Goal: Transaction & Acquisition: Purchase product/service

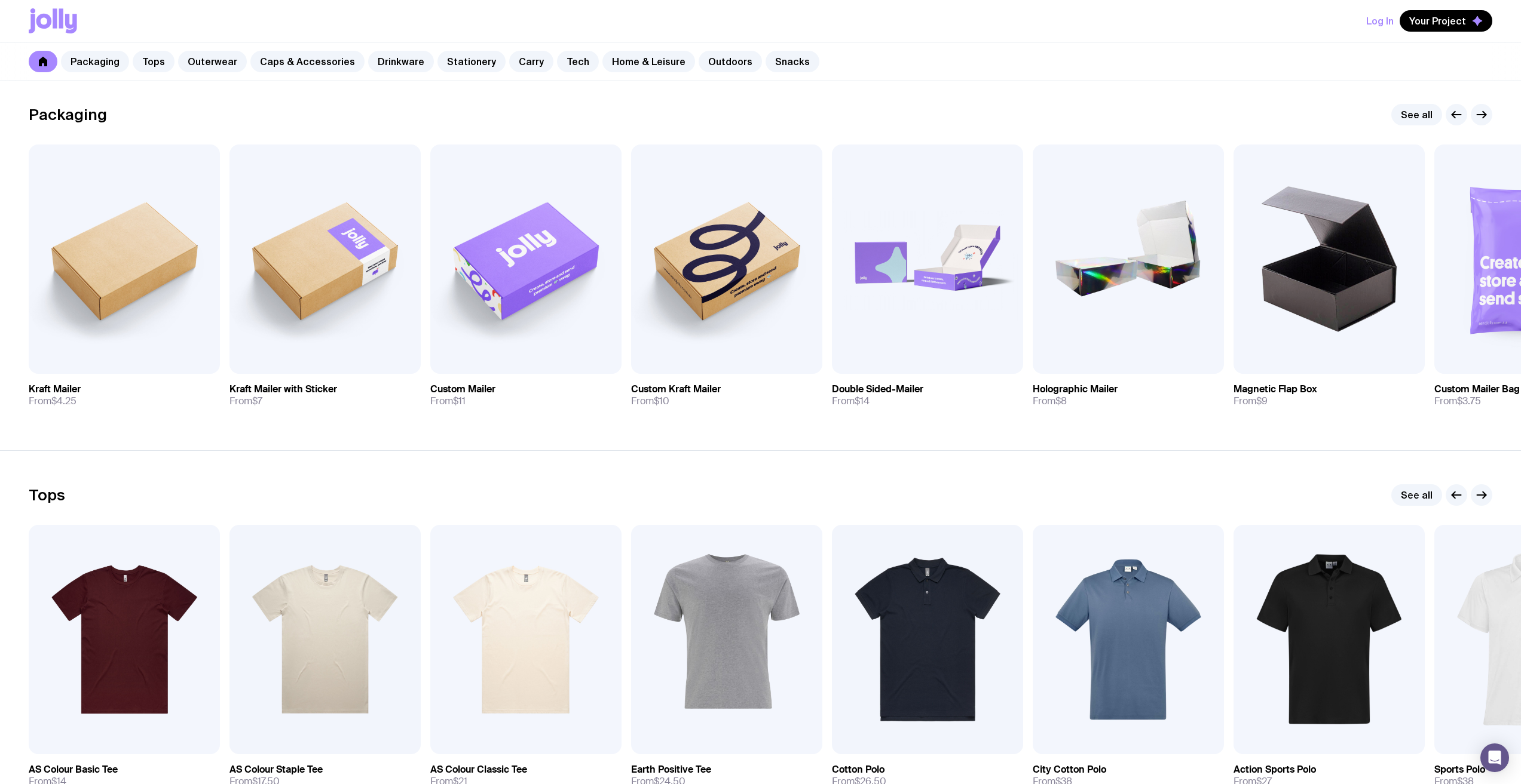
scroll to position [179, 0]
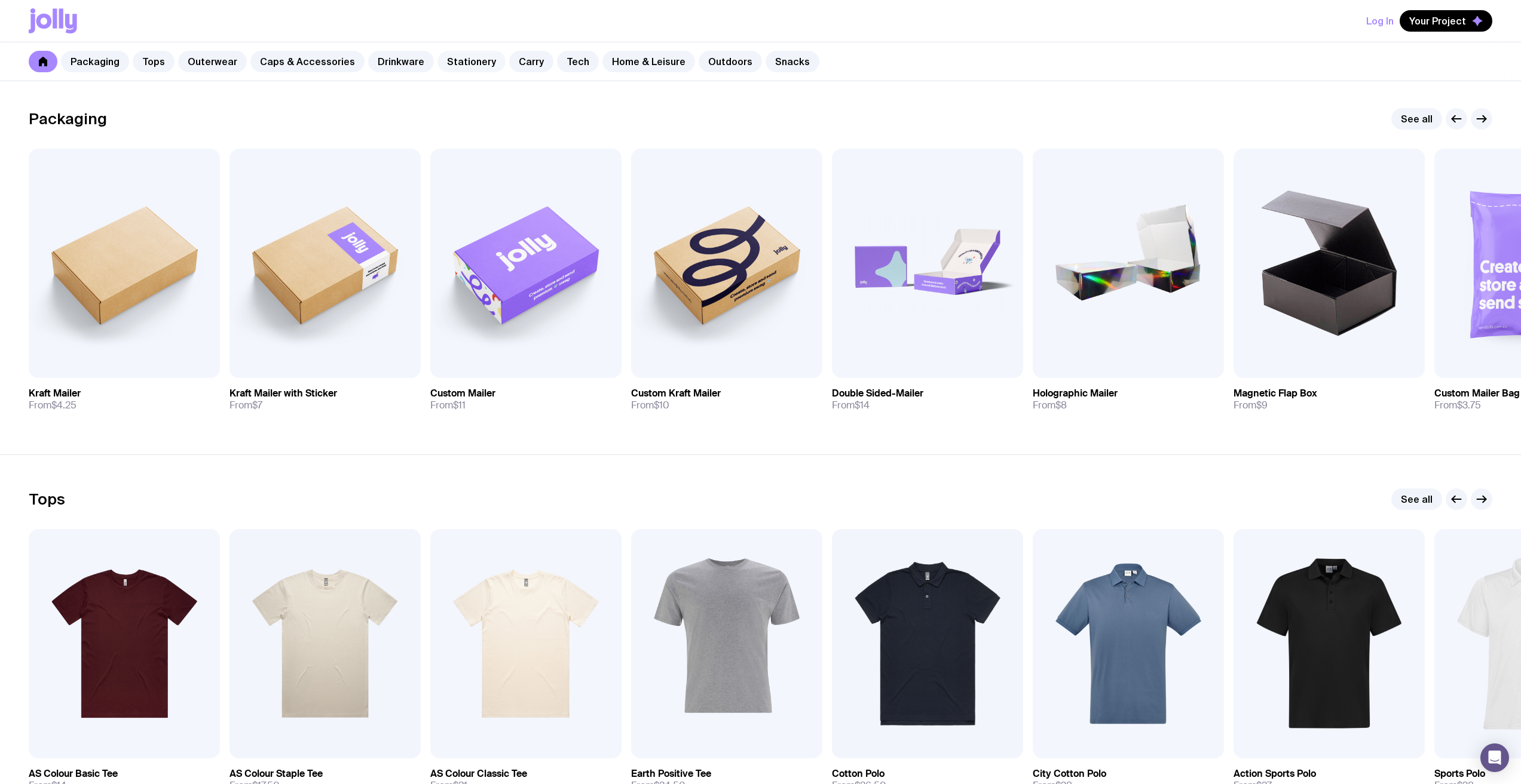
click at [458, 63] on link "Stationery" at bounding box center [472, 62] width 68 height 21
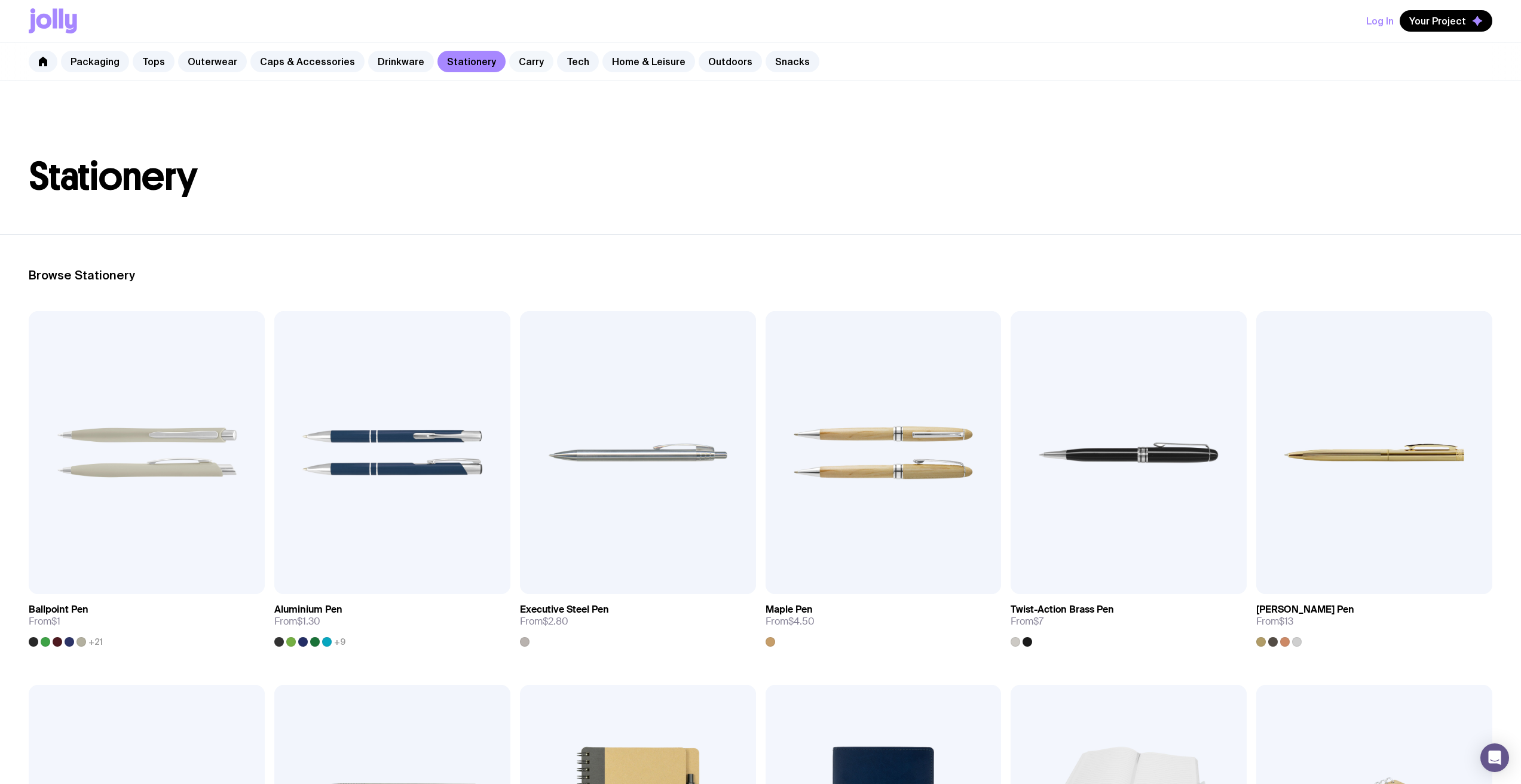
click at [509, 60] on link "Carry" at bounding box center [532, 62] width 44 height 21
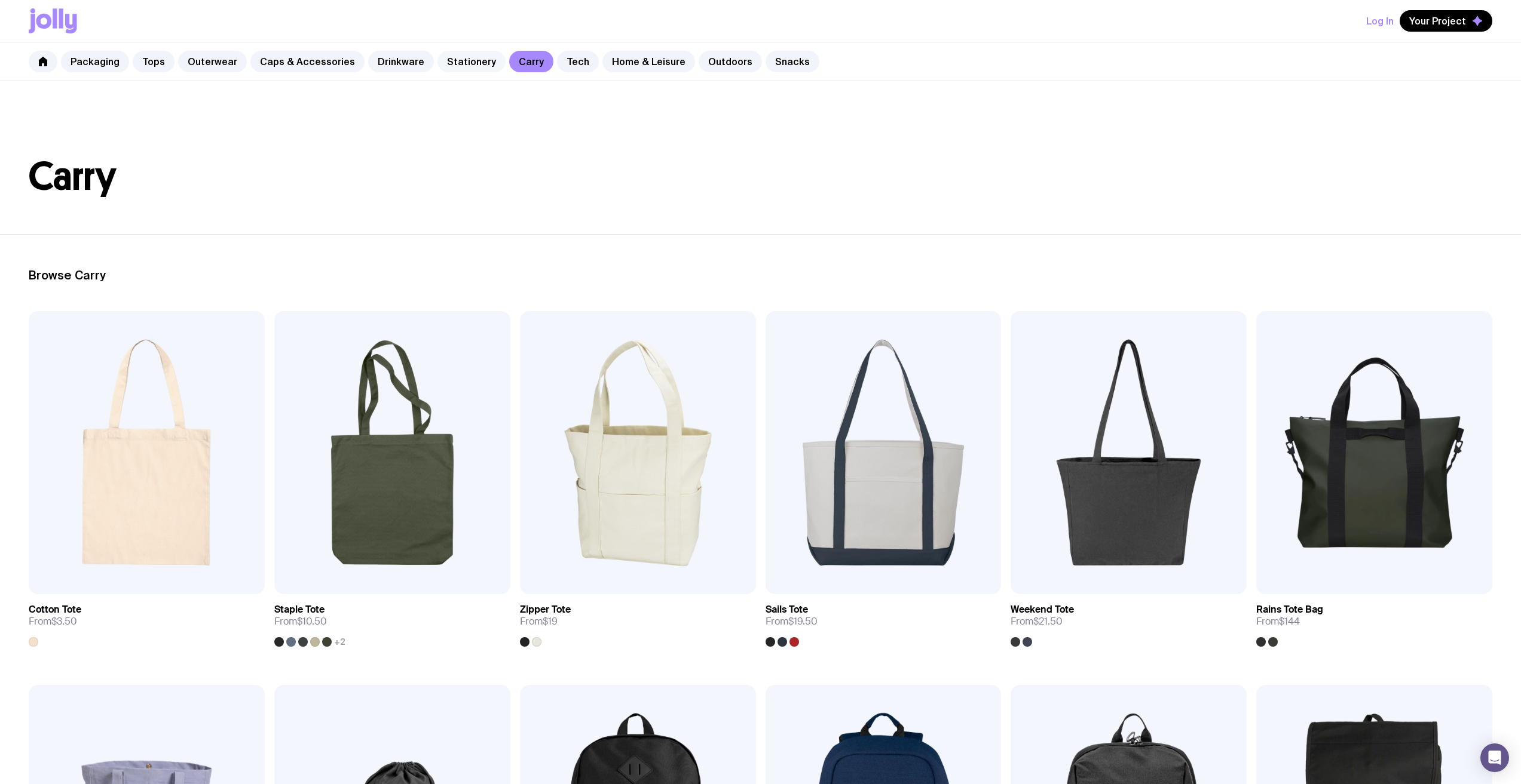
click at [438, 66] on link "Stationery" at bounding box center [472, 62] width 68 height 21
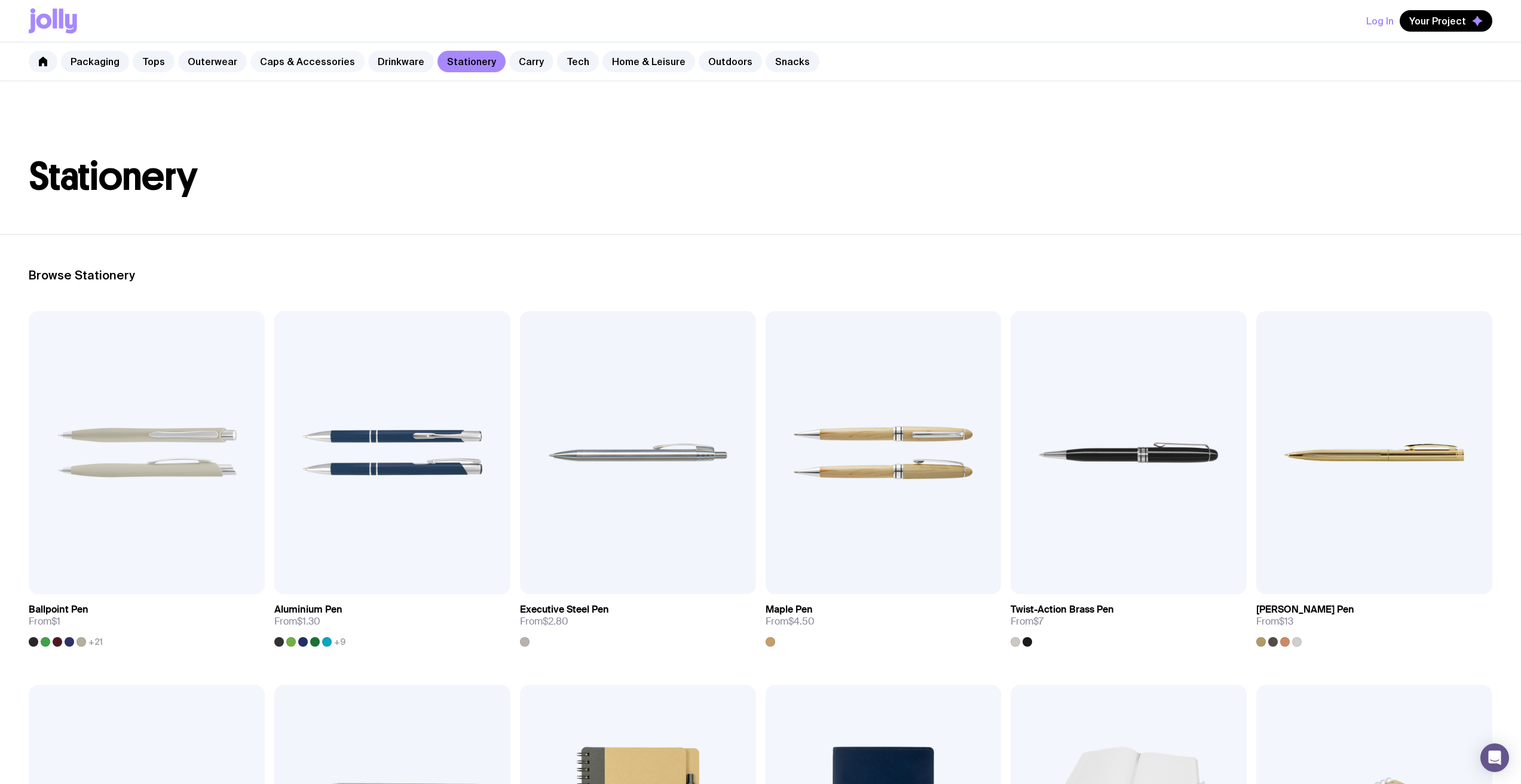
click at [317, 58] on link "Caps & Accessories" at bounding box center [307, 62] width 114 height 21
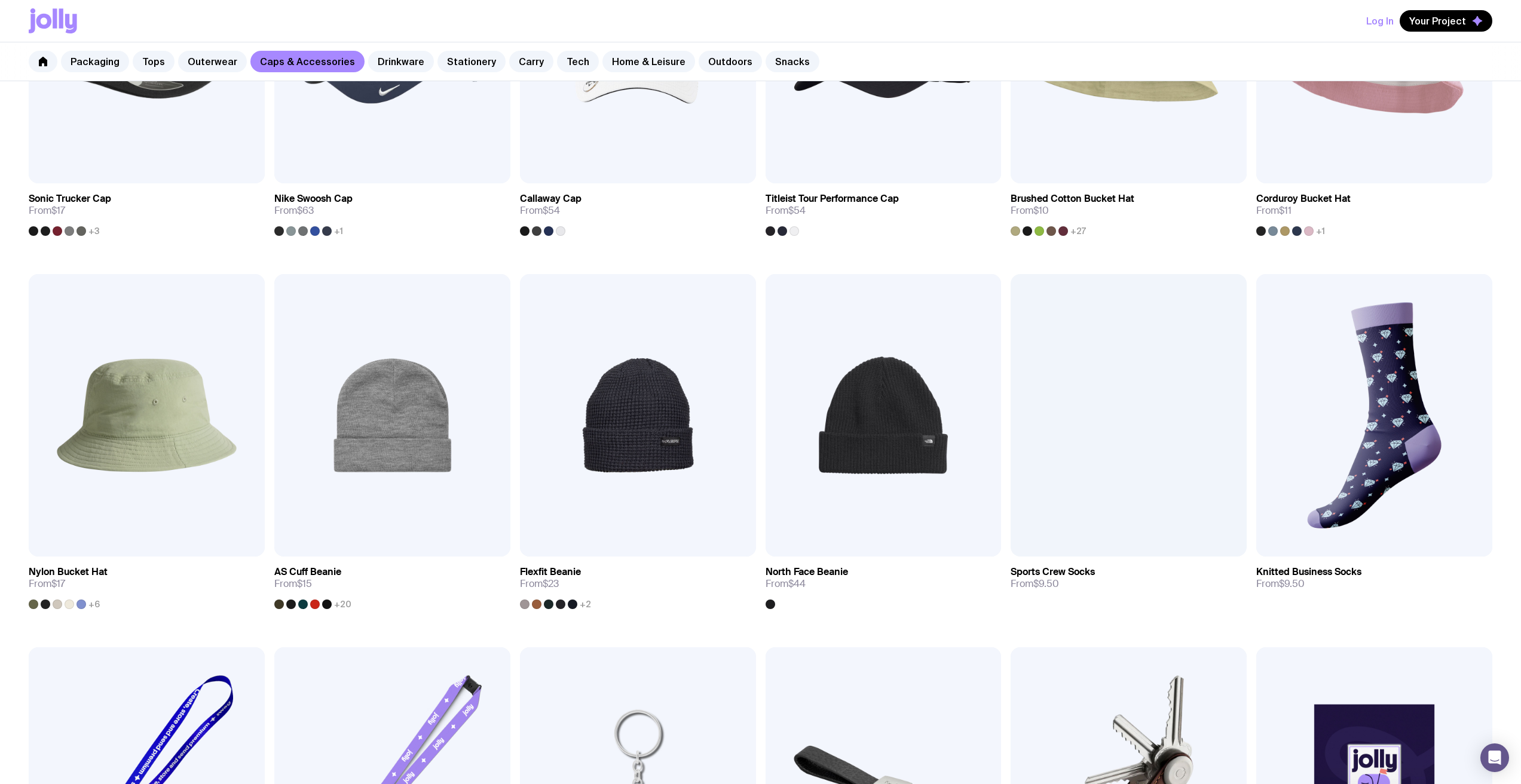
scroll to position [837, 0]
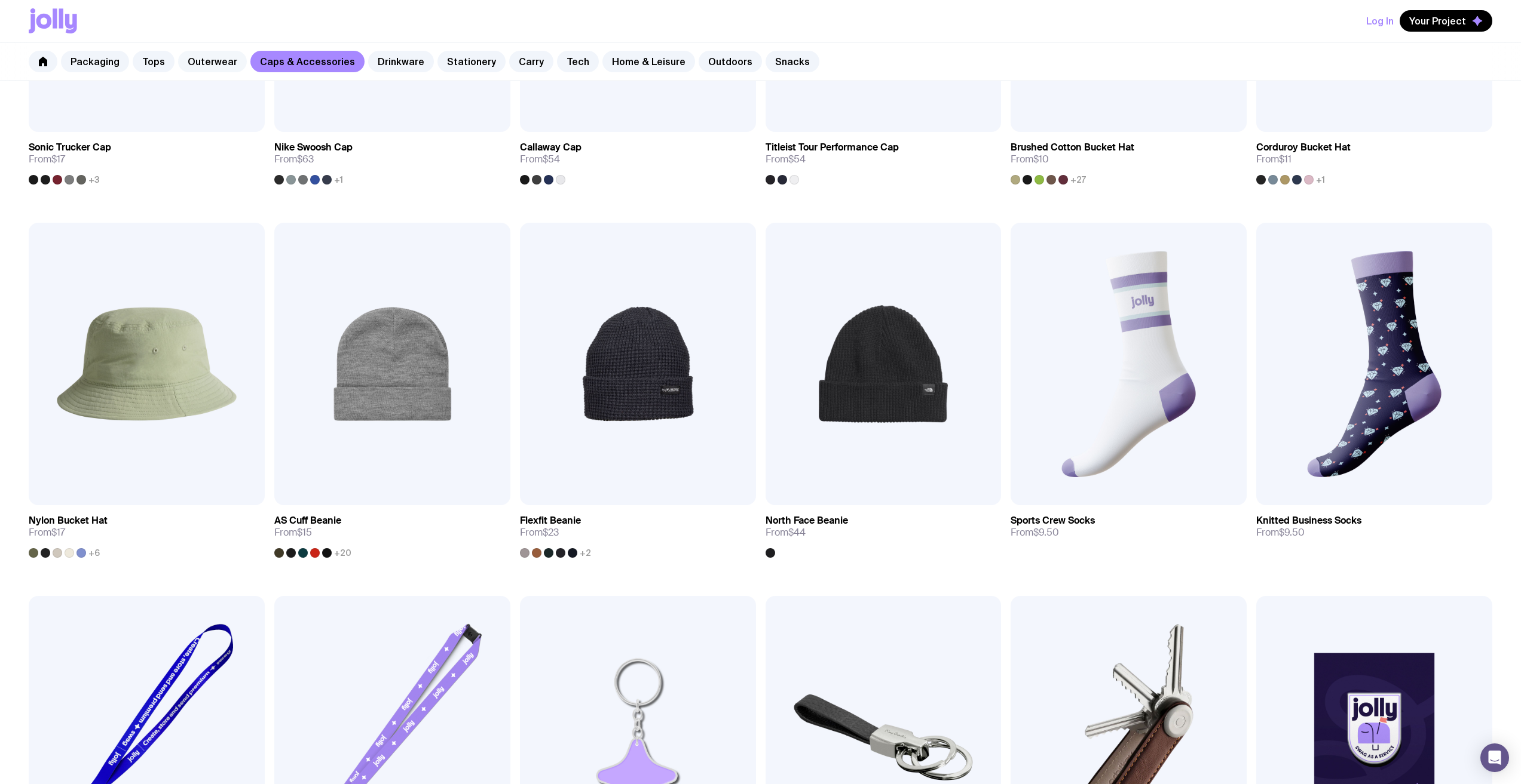
click at [217, 64] on link "Outerwear" at bounding box center [212, 62] width 69 height 21
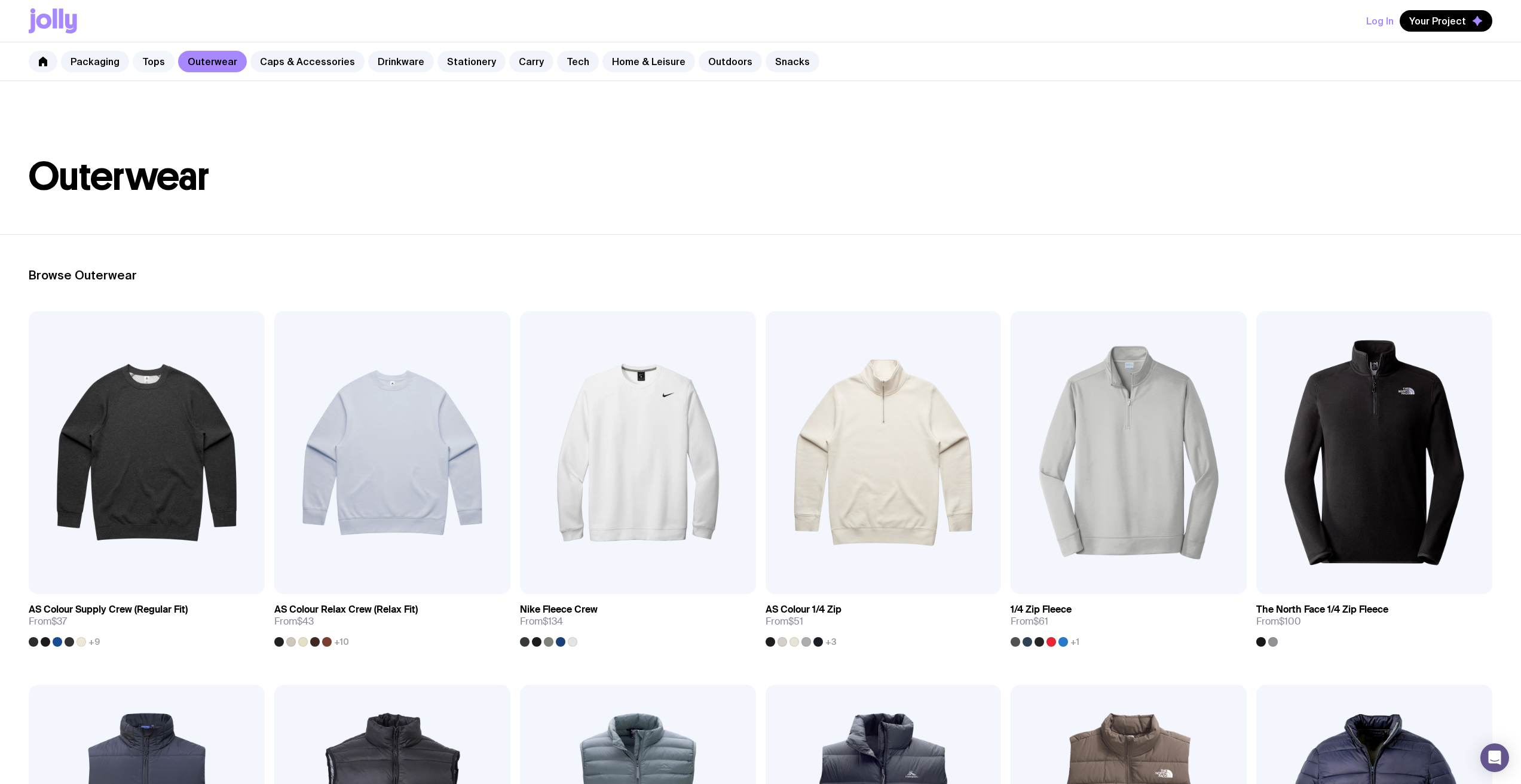
click at [142, 60] on link "Tops" at bounding box center [153, 62] width 42 height 21
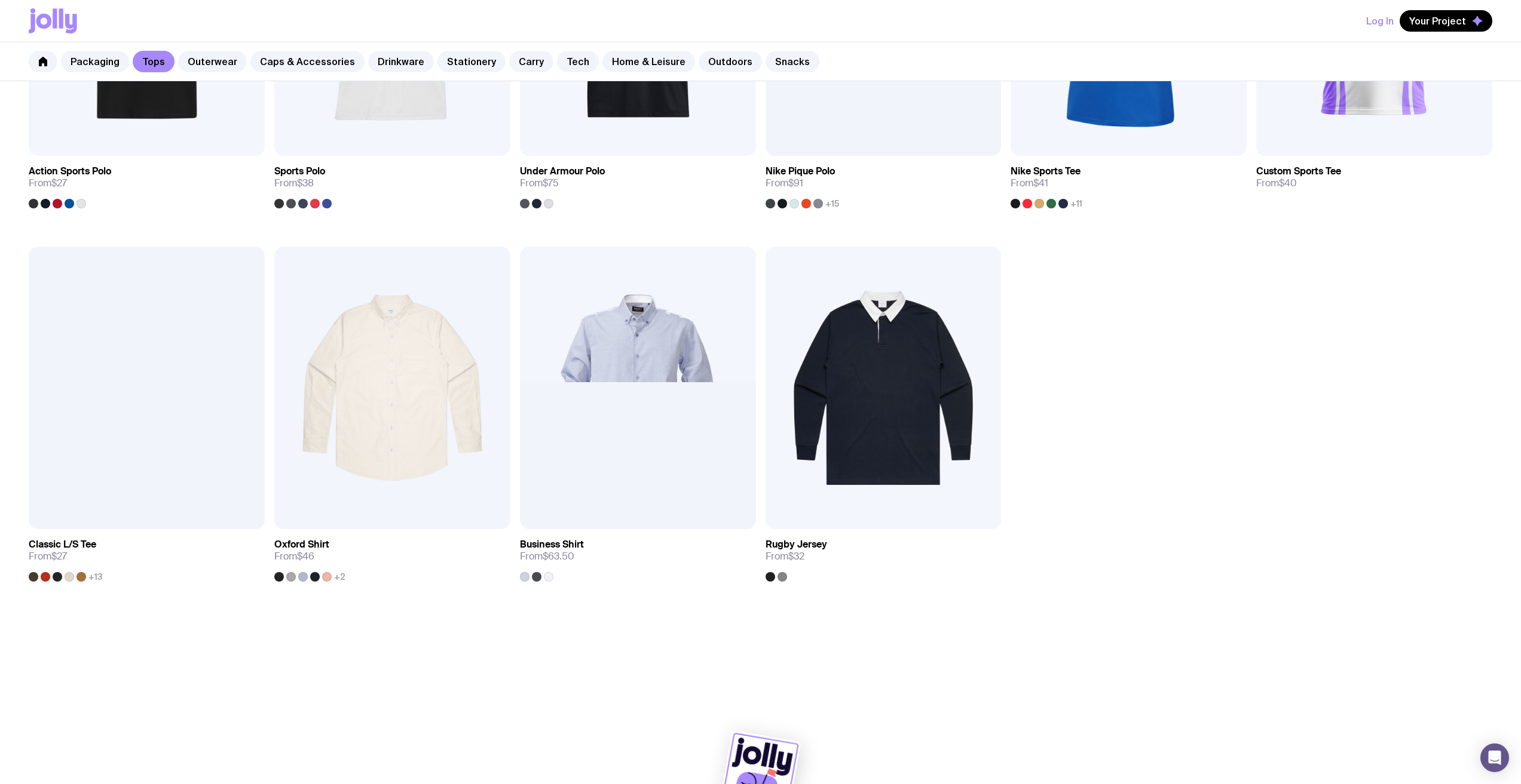
scroll to position [813, 0]
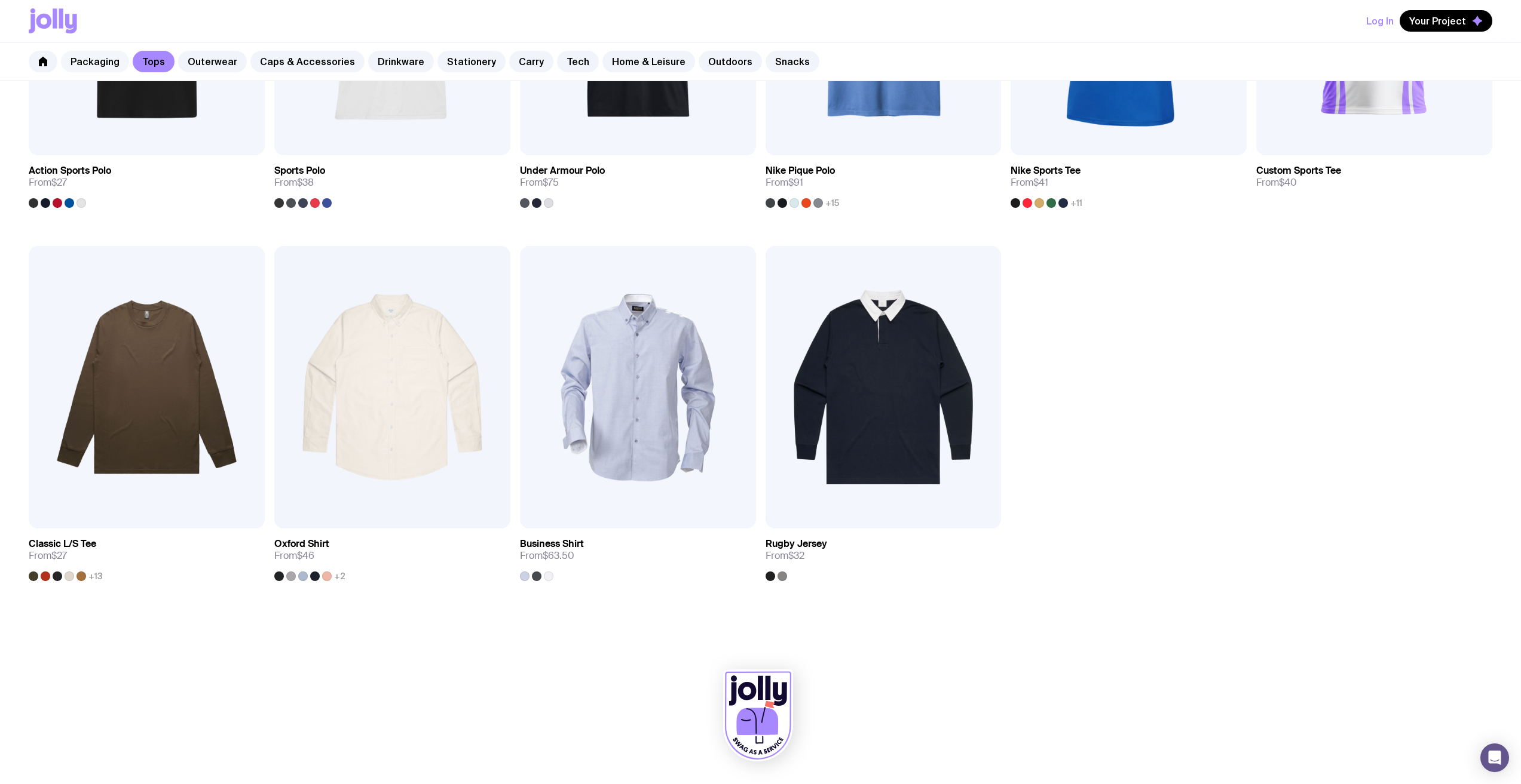
click at [103, 60] on link "Packaging" at bounding box center [95, 62] width 68 height 21
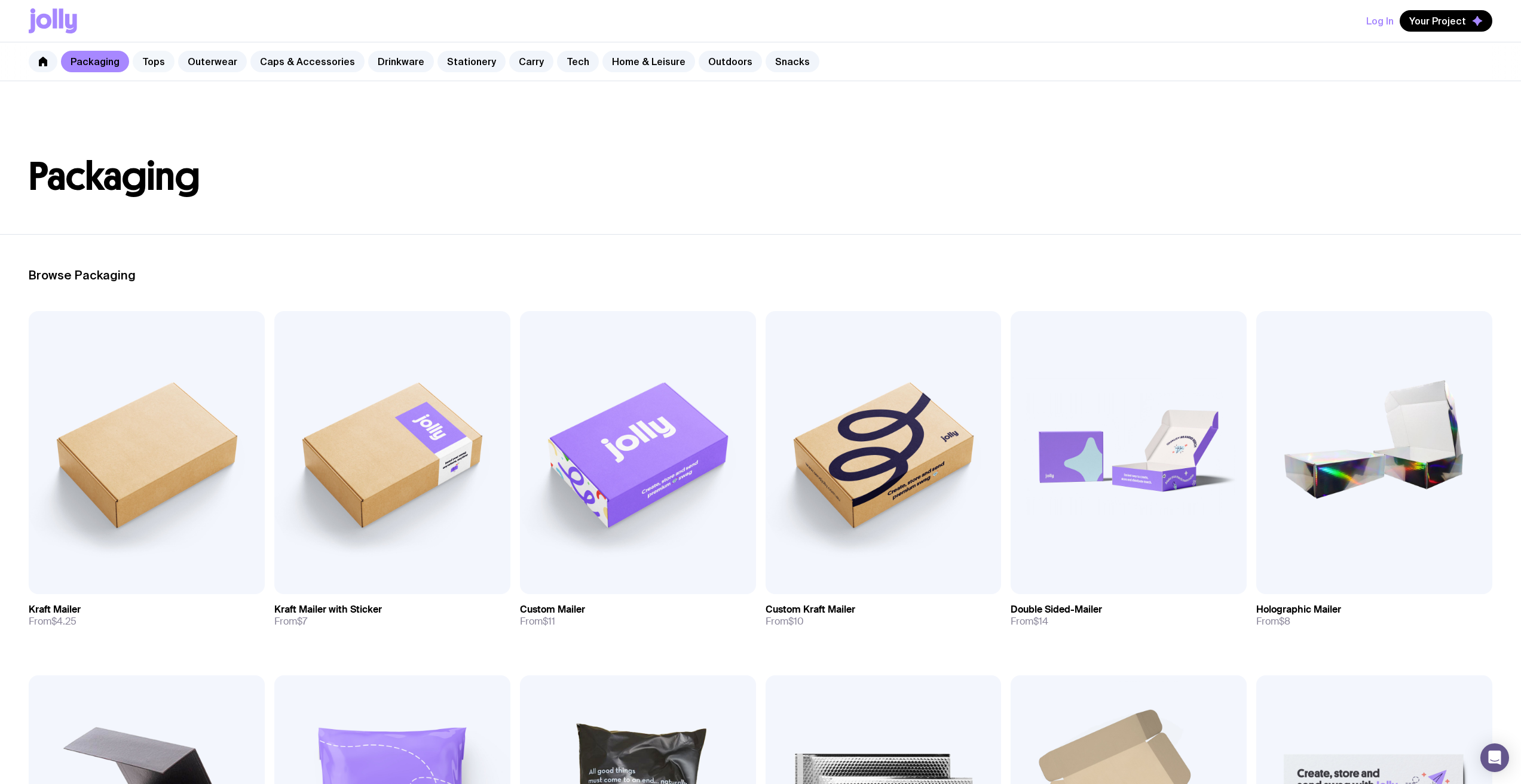
click at [142, 62] on link "Tops" at bounding box center [153, 62] width 42 height 21
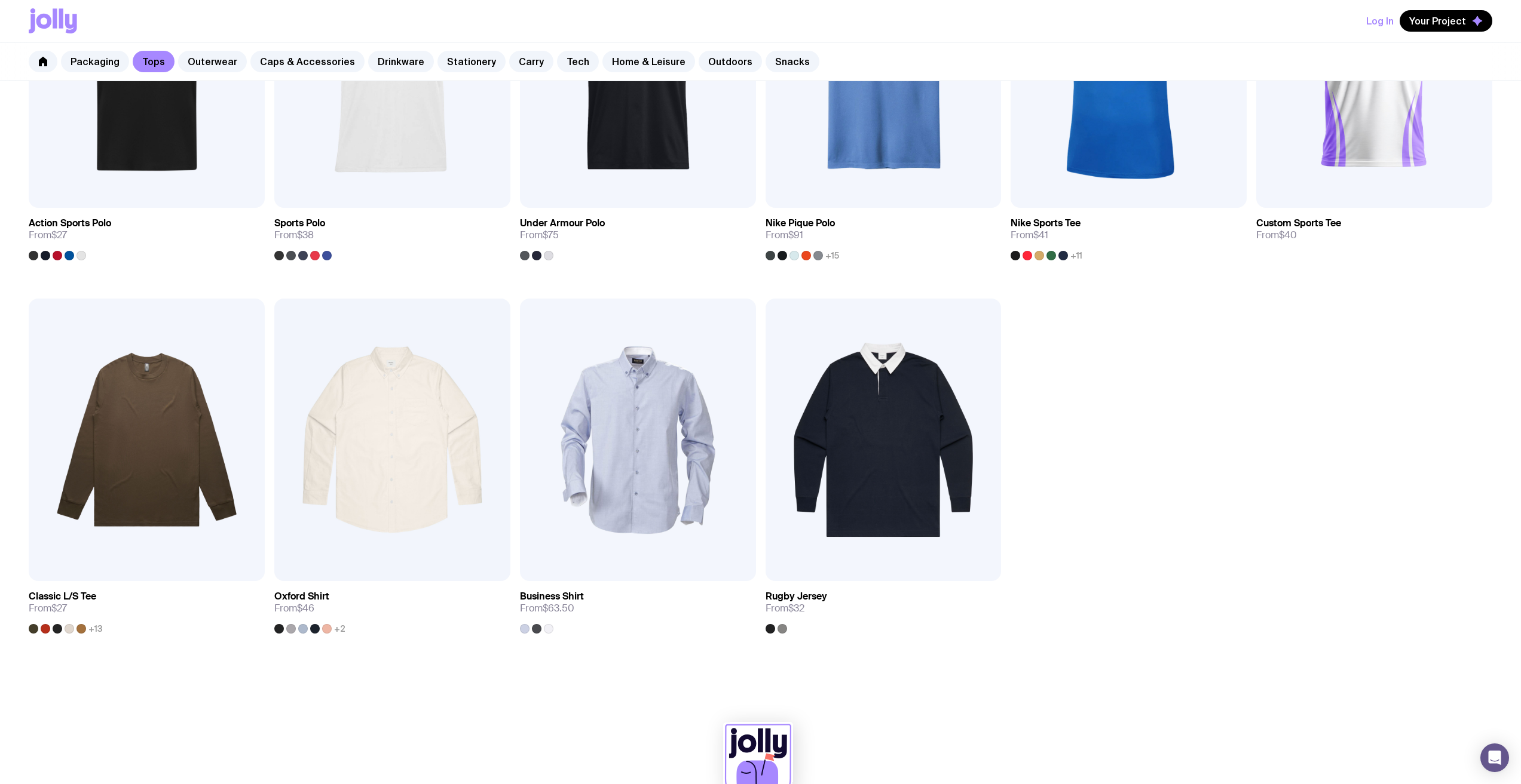
scroll to position [754, 0]
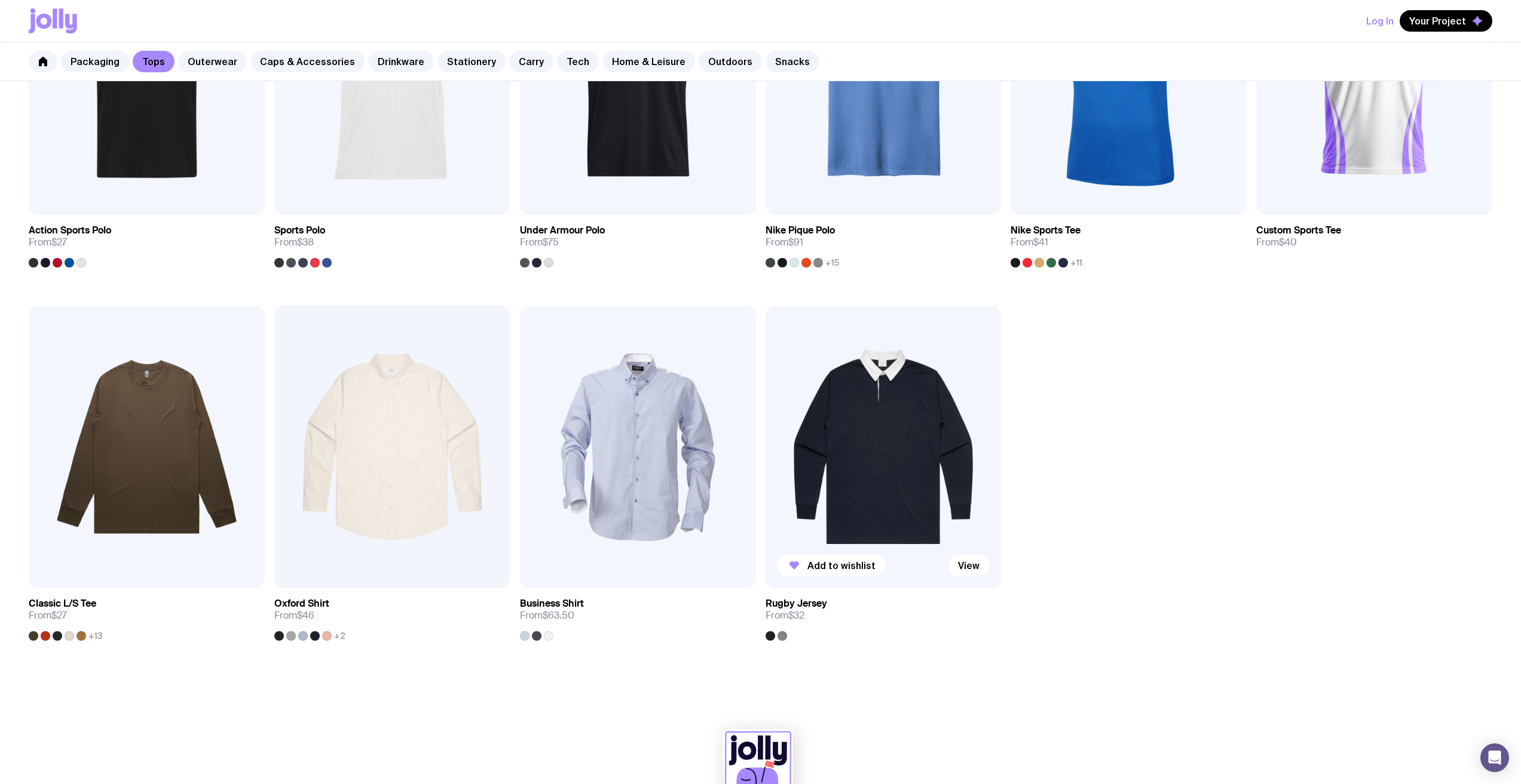
click at [779, 633] on div at bounding box center [783, 637] width 10 height 10
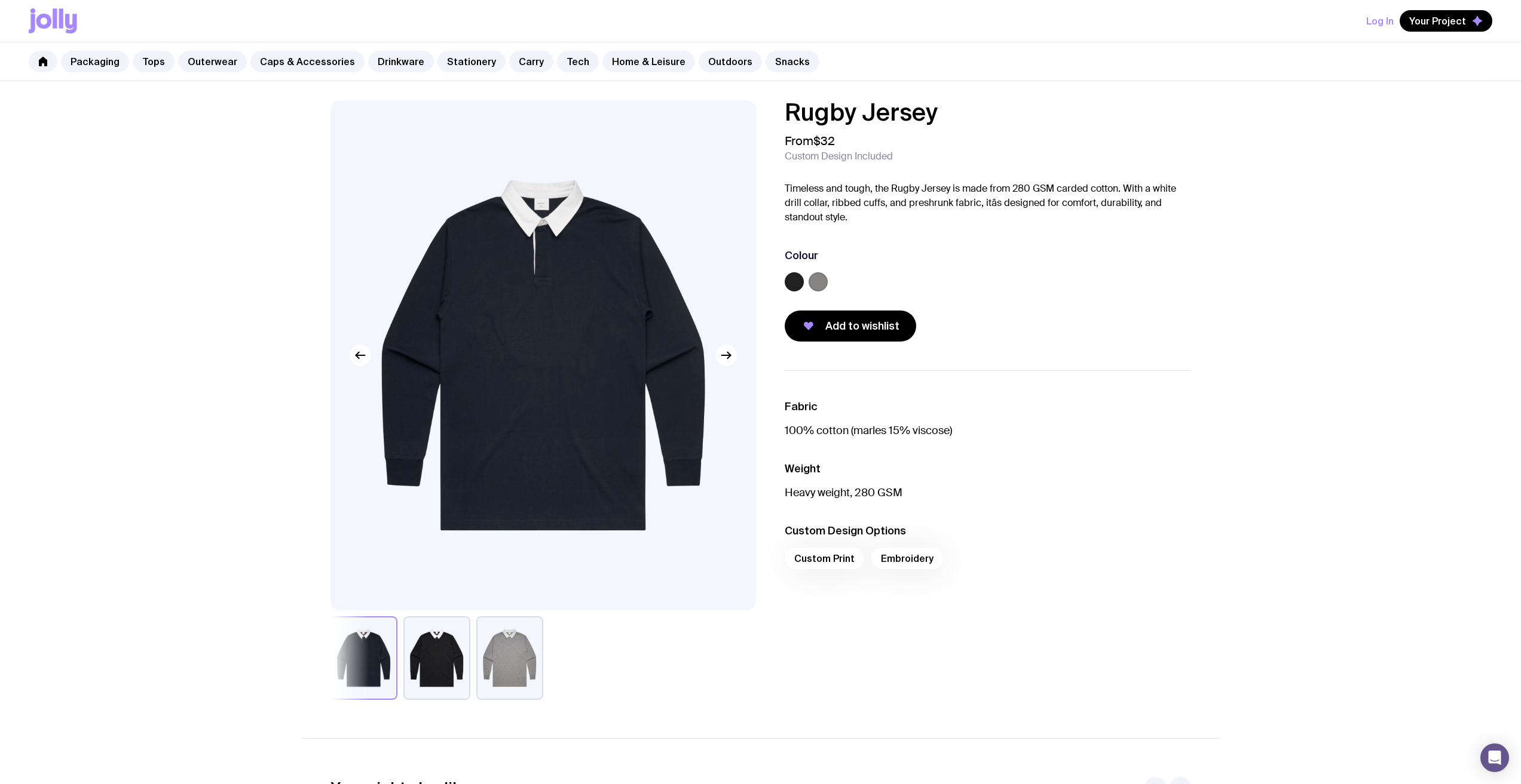
click at [449, 680] on button "button" at bounding box center [436, 658] width 67 height 84
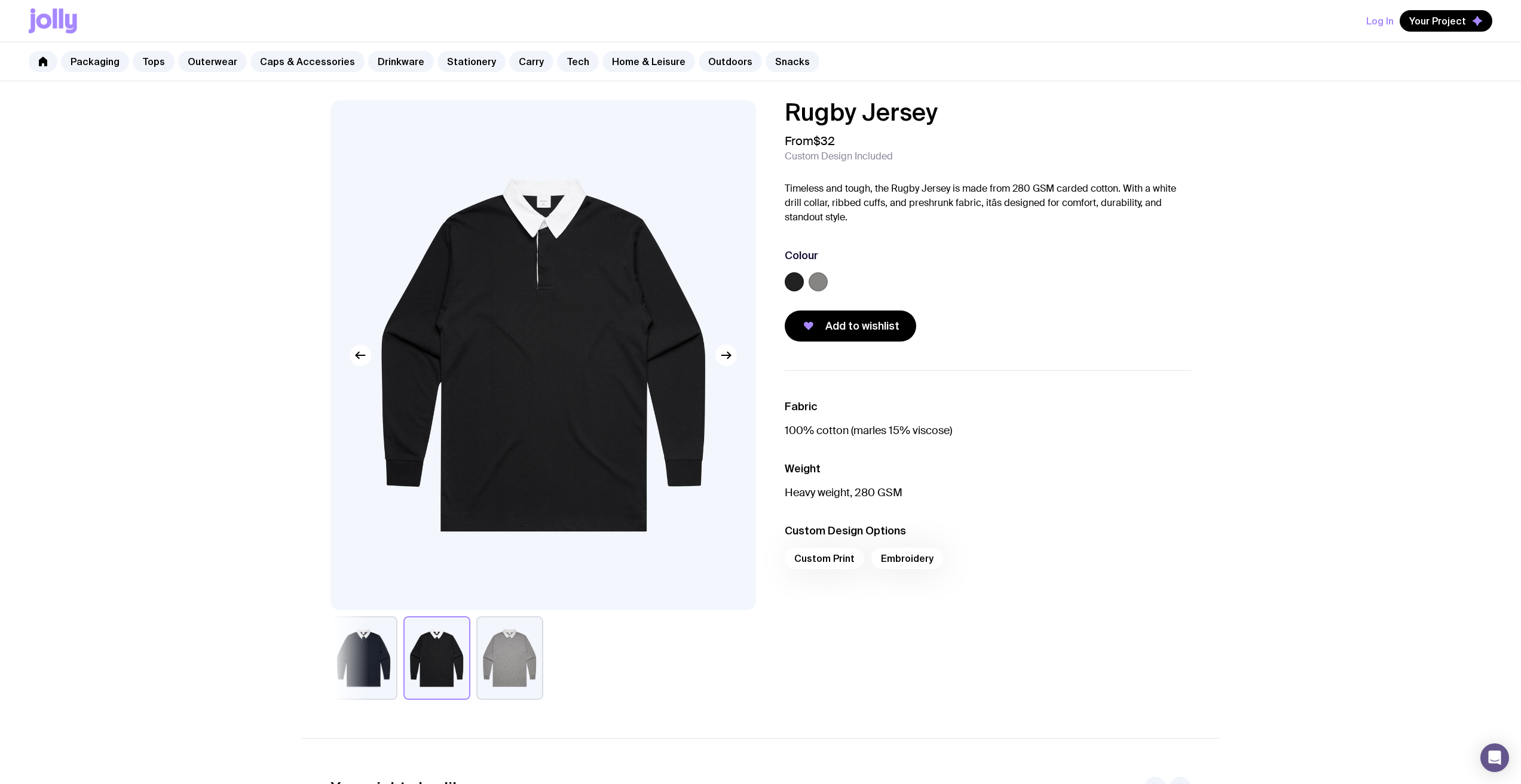
click at [506, 675] on button "button" at bounding box center [509, 658] width 67 height 84
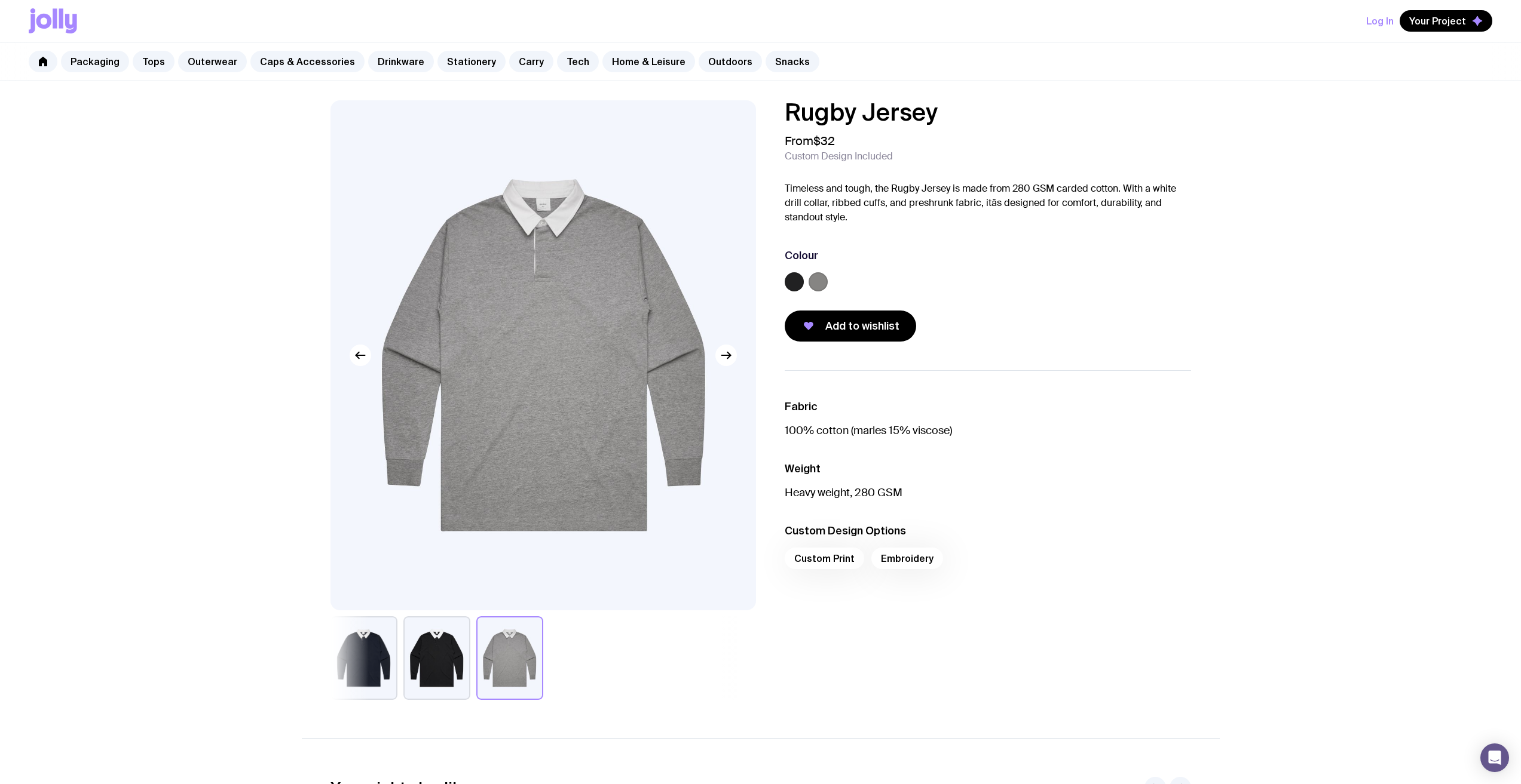
click at [423, 673] on button "button" at bounding box center [436, 658] width 67 height 84
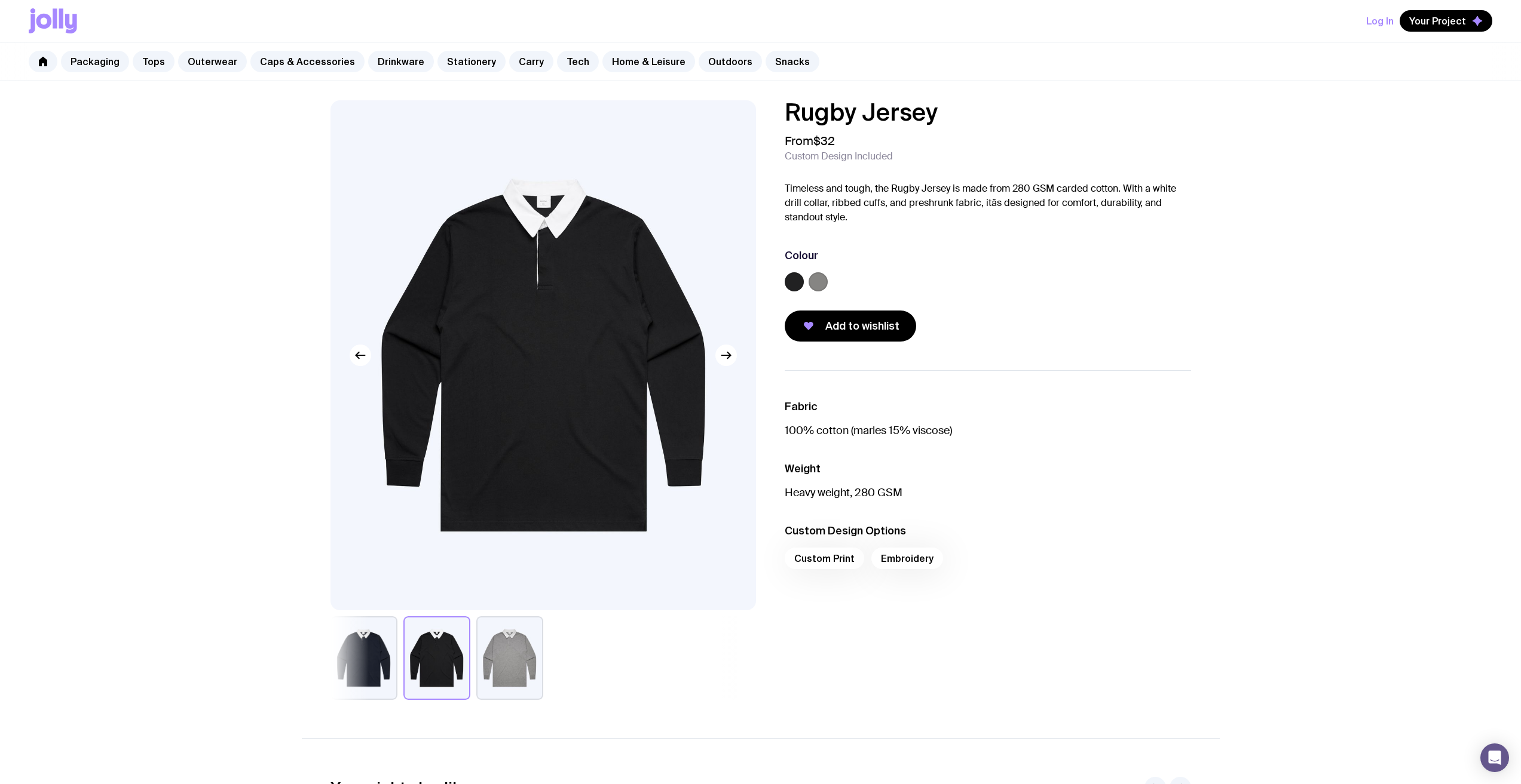
click at [368, 675] on button "button" at bounding box center [364, 658] width 67 height 84
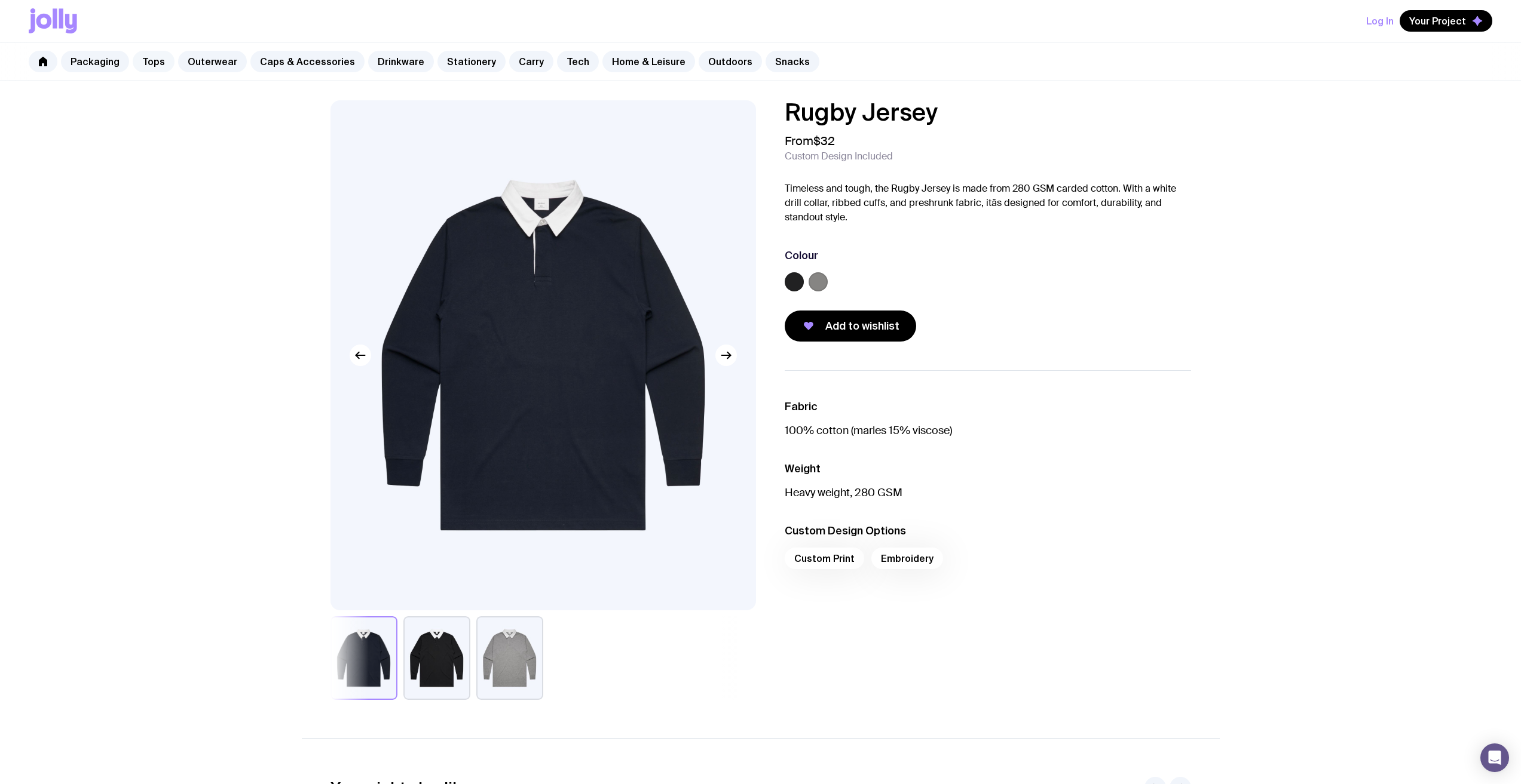
click at [145, 61] on link "Tops" at bounding box center [153, 62] width 42 height 21
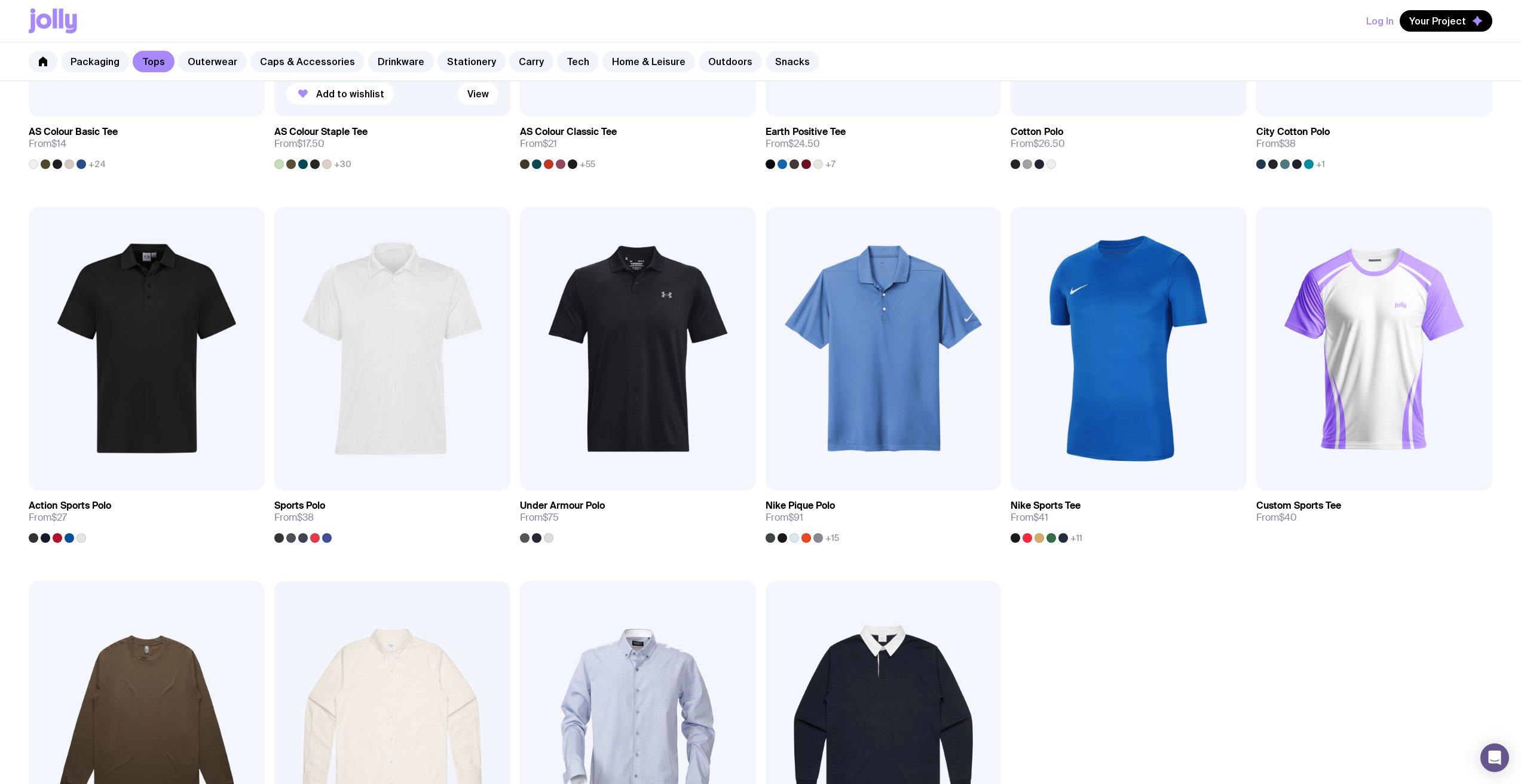
scroll to position [813, 0]
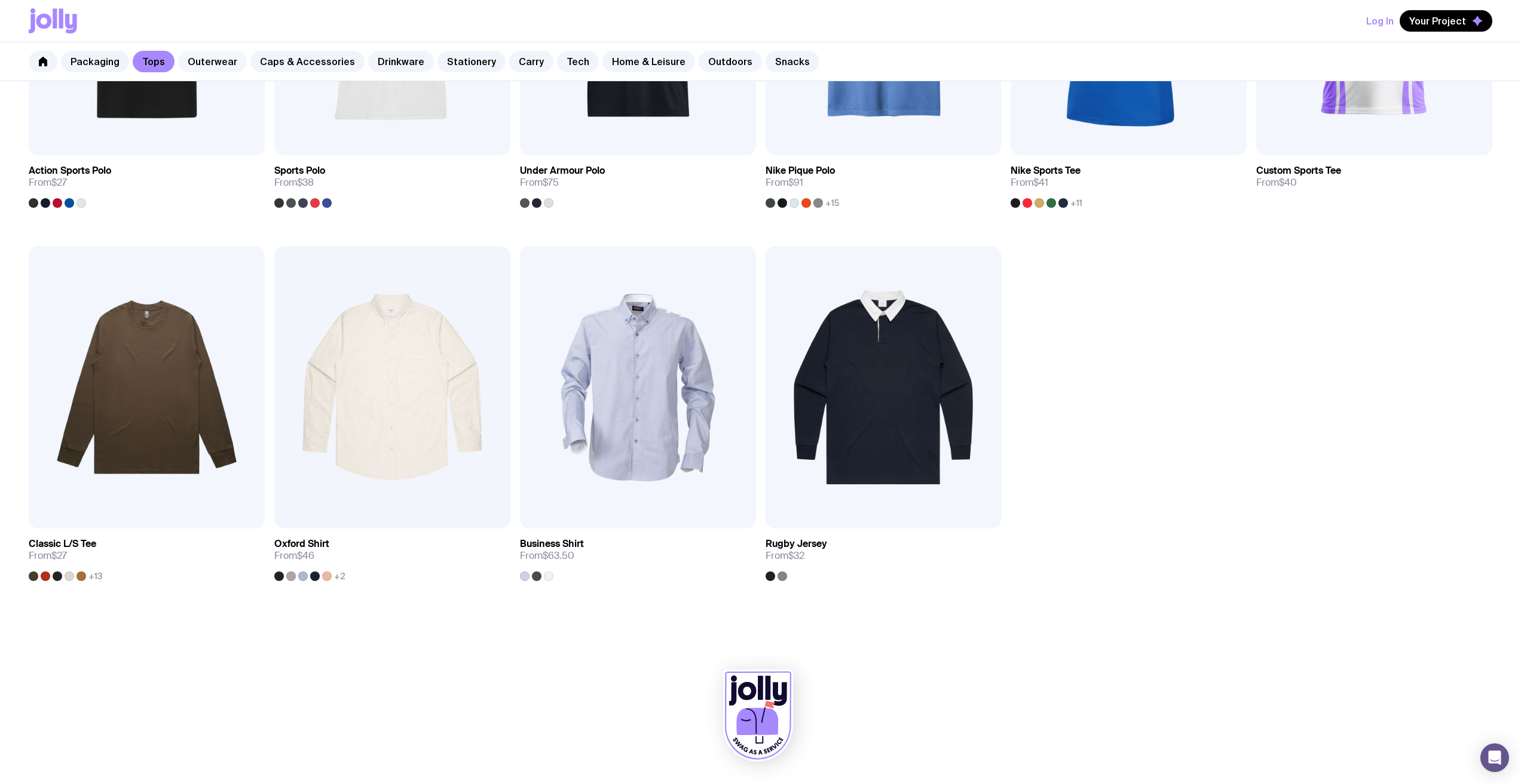
click at [213, 61] on link "Outerwear" at bounding box center [212, 62] width 69 height 21
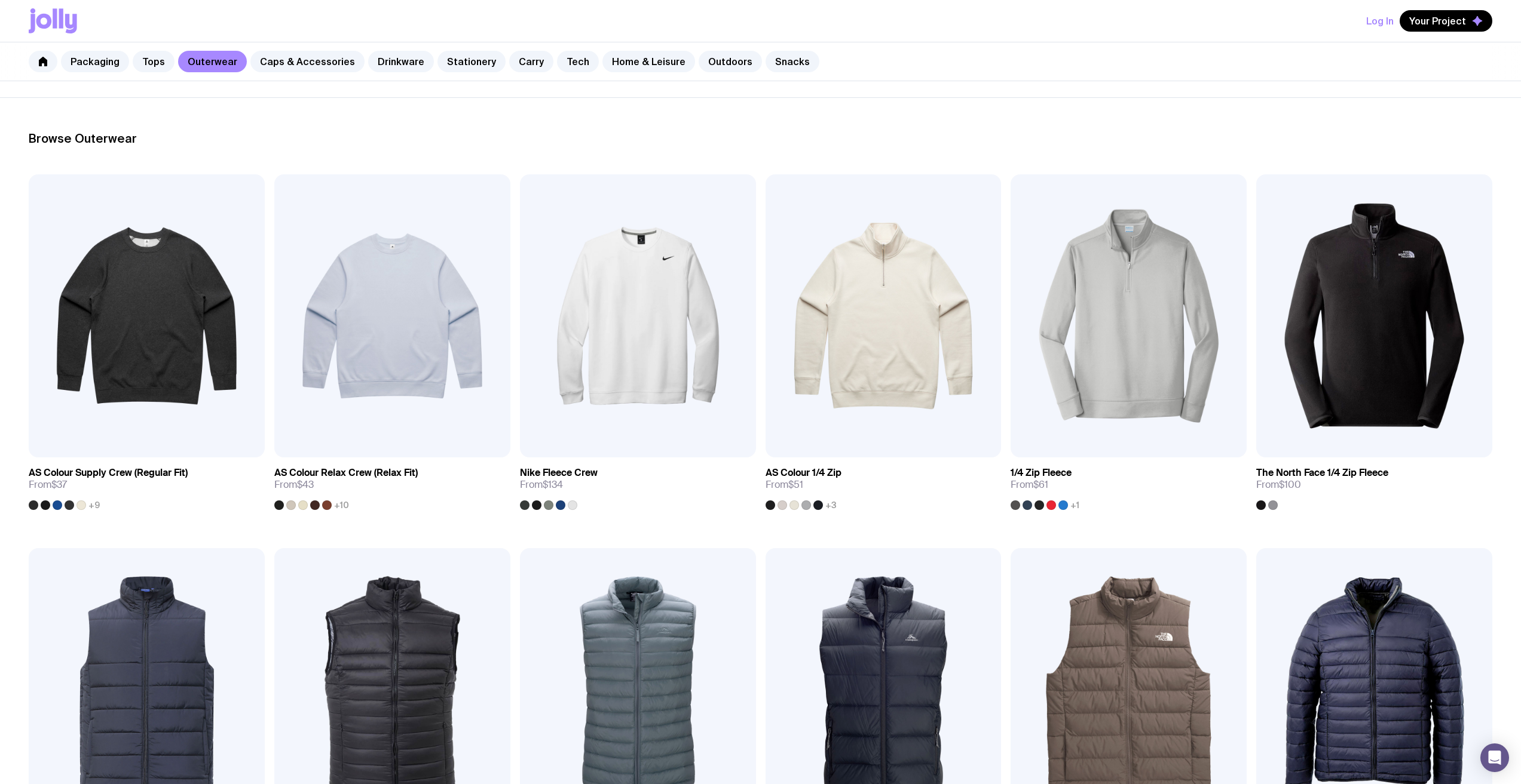
scroll to position [119, 0]
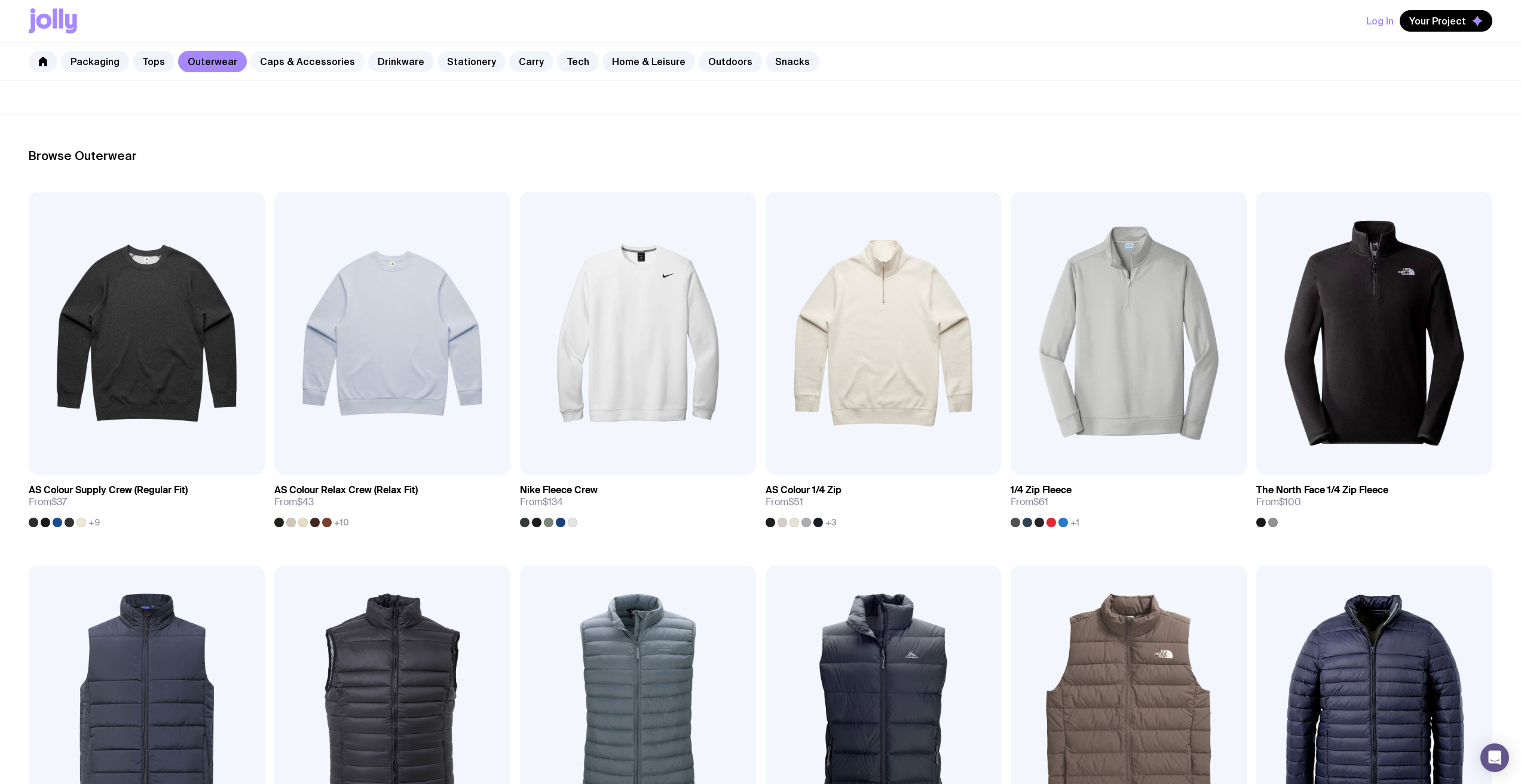
click at [274, 69] on link "Caps & Accessories" at bounding box center [307, 62] width 114 height 21
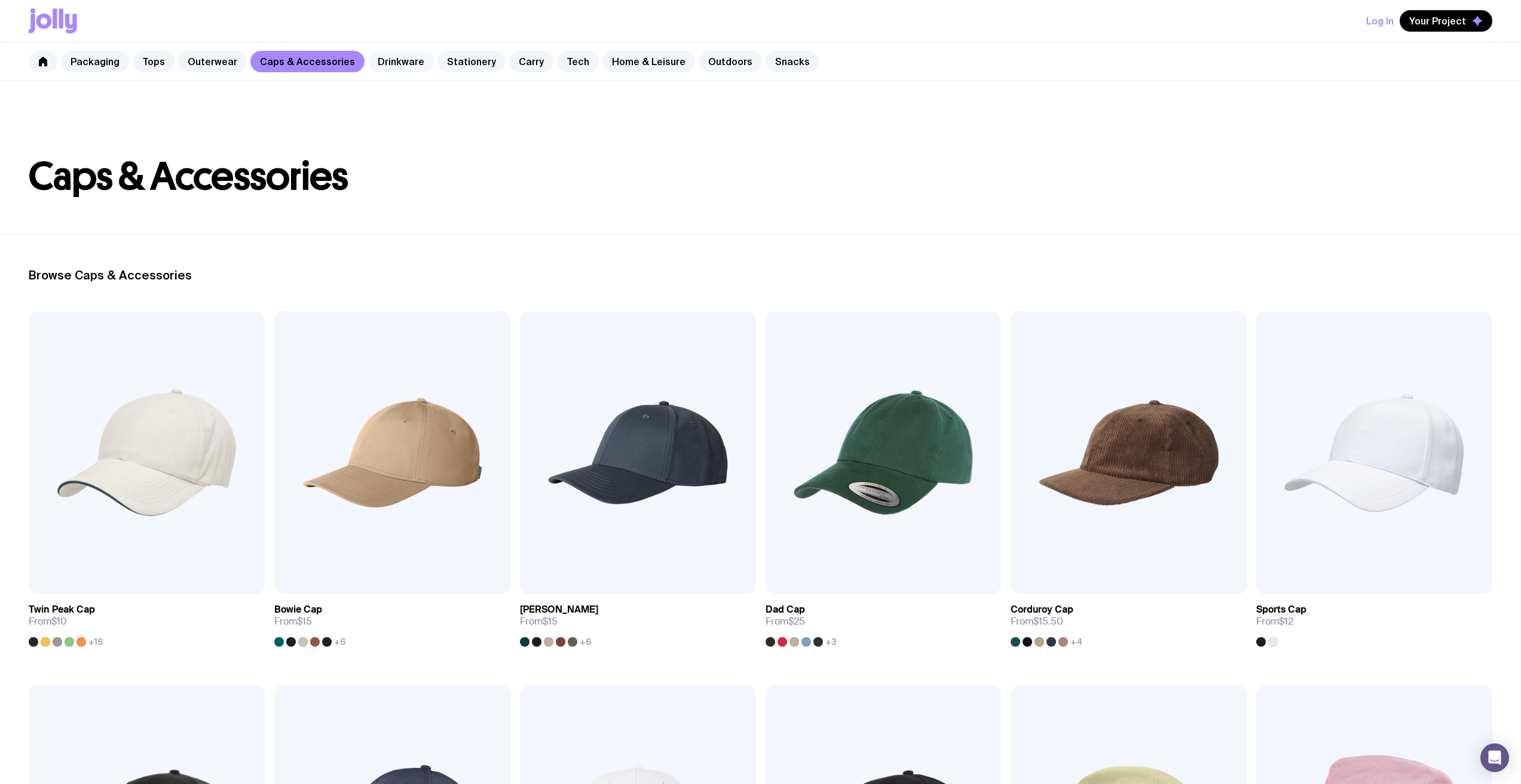
click at [374, 64] on link "Drinkware" at bounding box center [401, 62] width 66 height 21
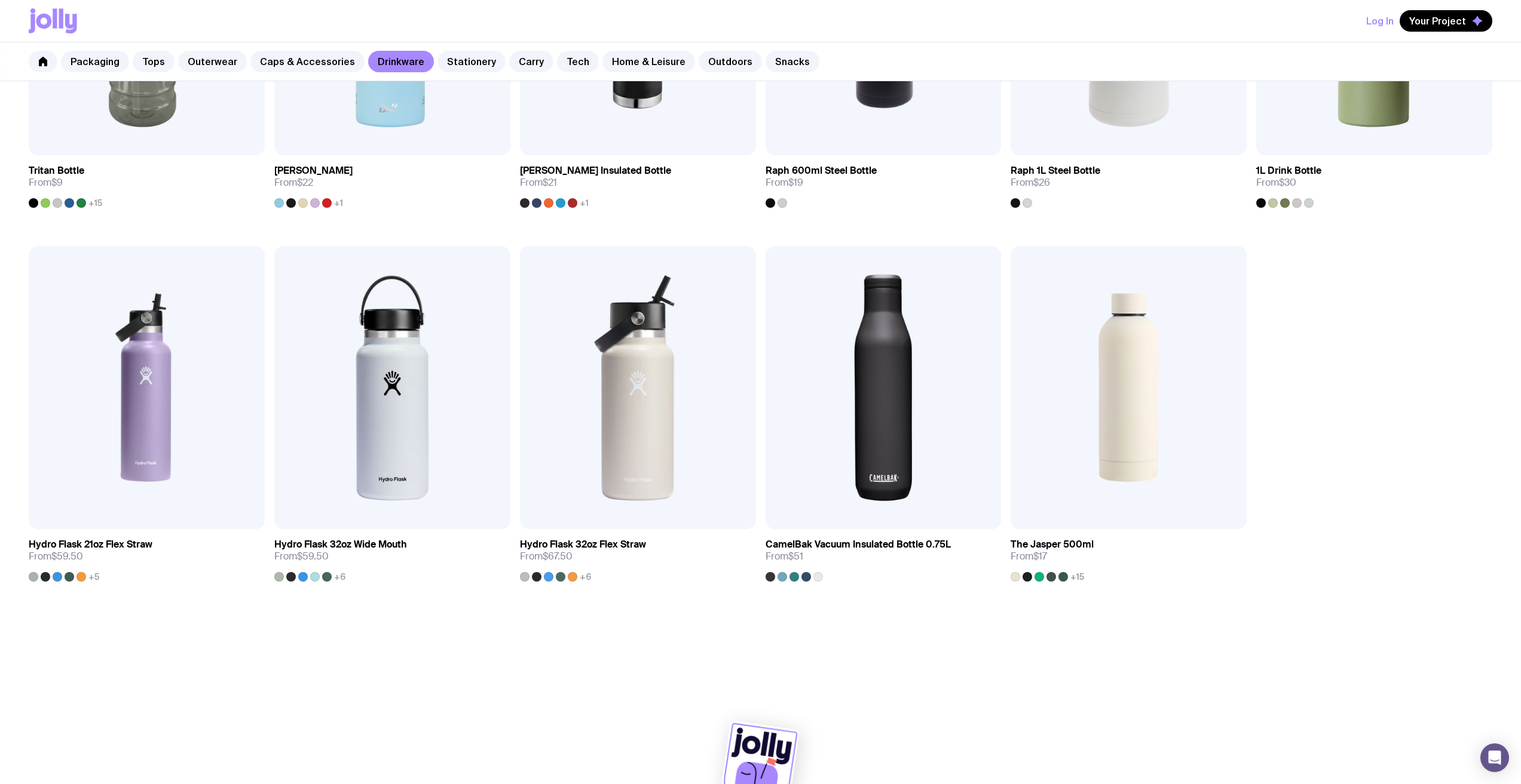
scroll to position [1187, 0]
click at [454, 64] on link "Stationery" at bounding box center [472, 62] width 68 height 21
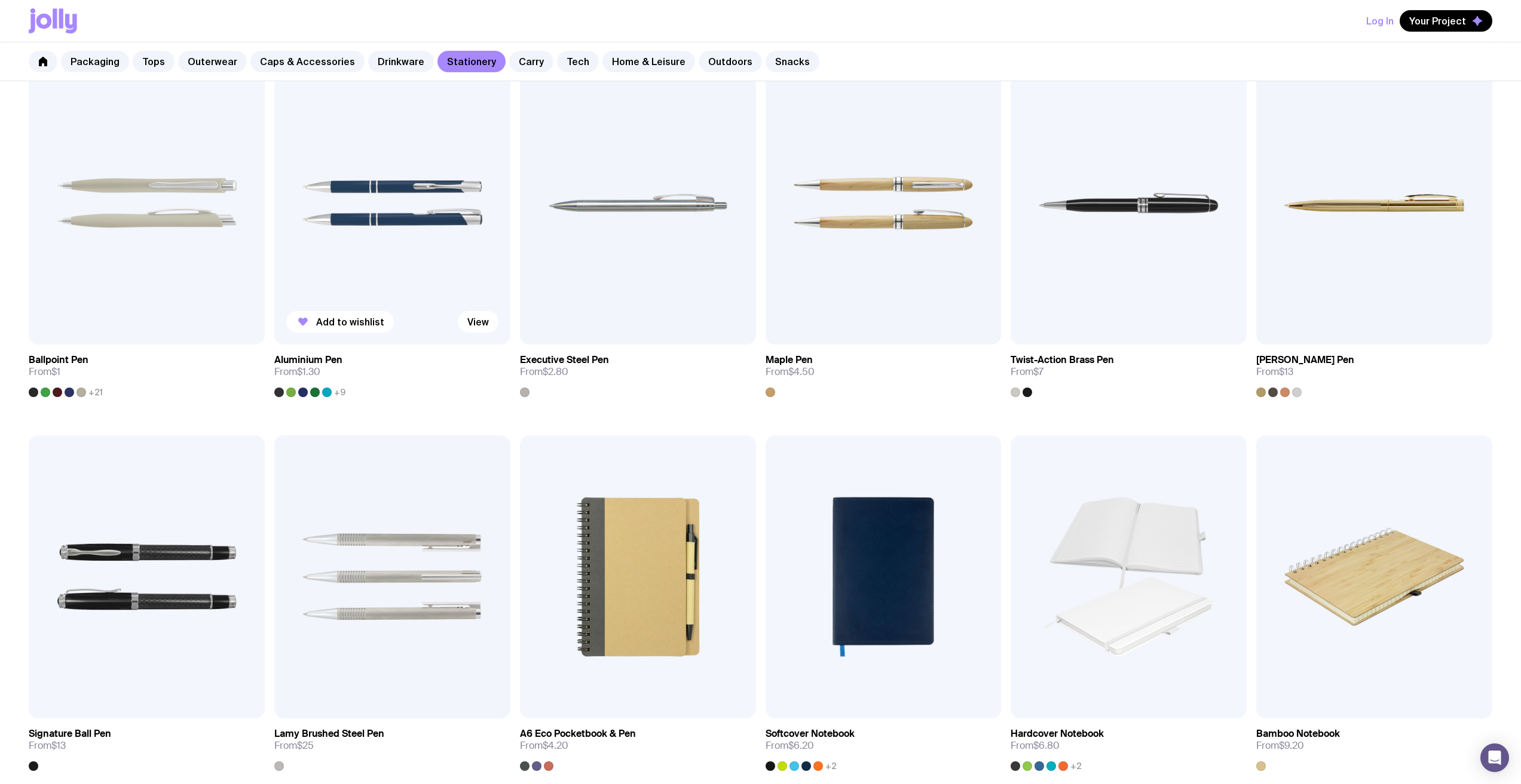
scroll to position [237, 0]
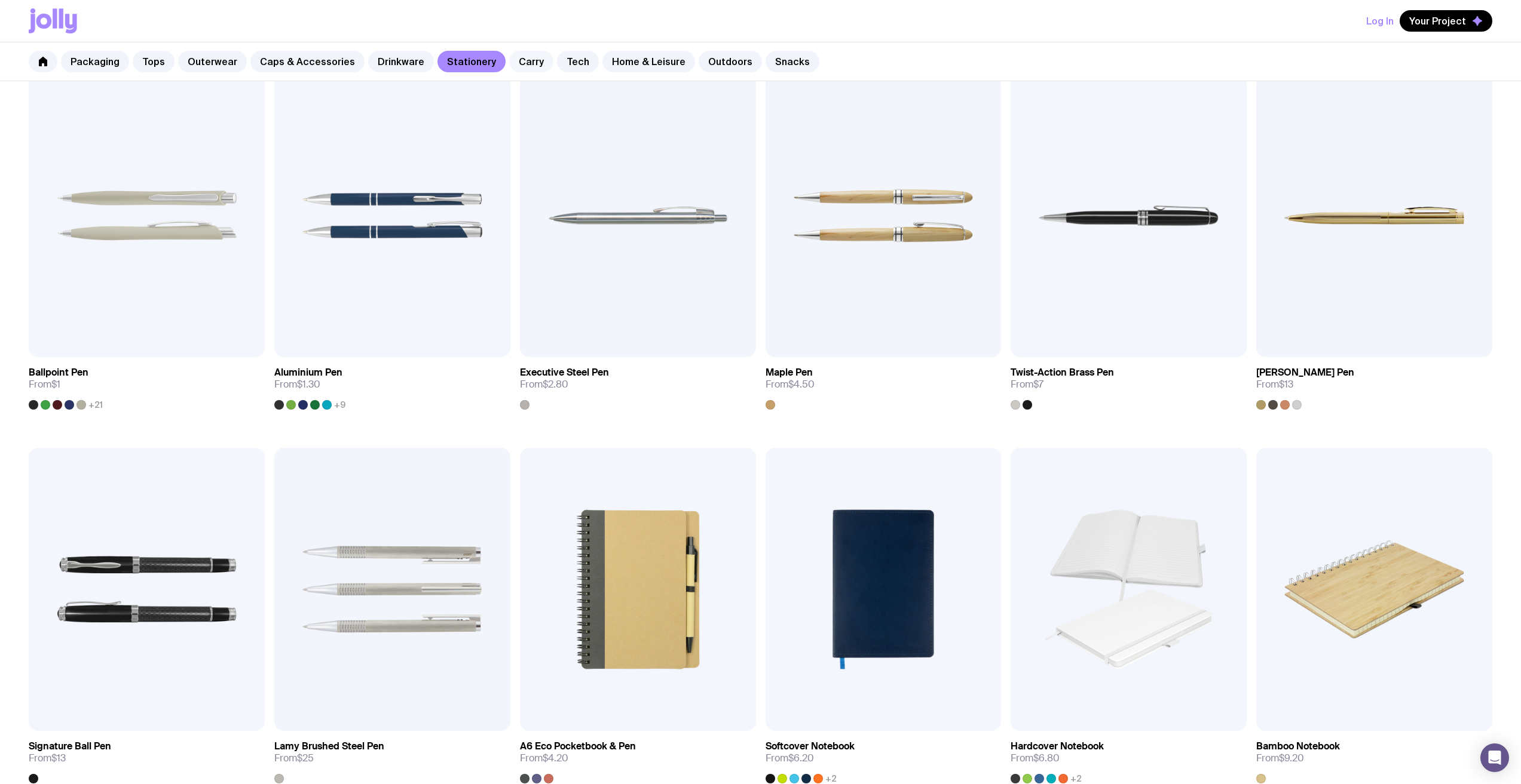
click at [509, 69] on link "Carry" at bounding box center [532, 62] width 44 height 21
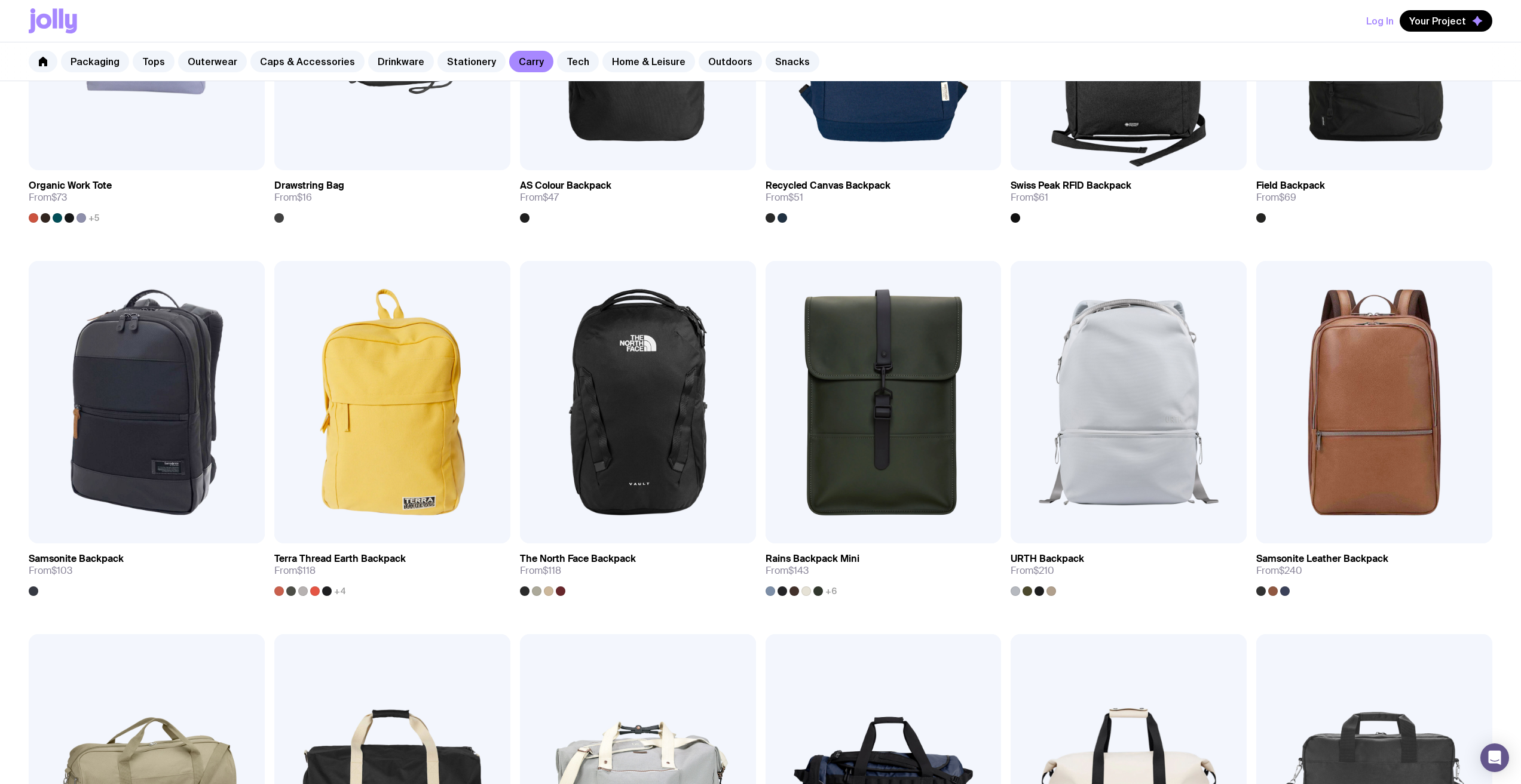
scroll to position [896, 0]
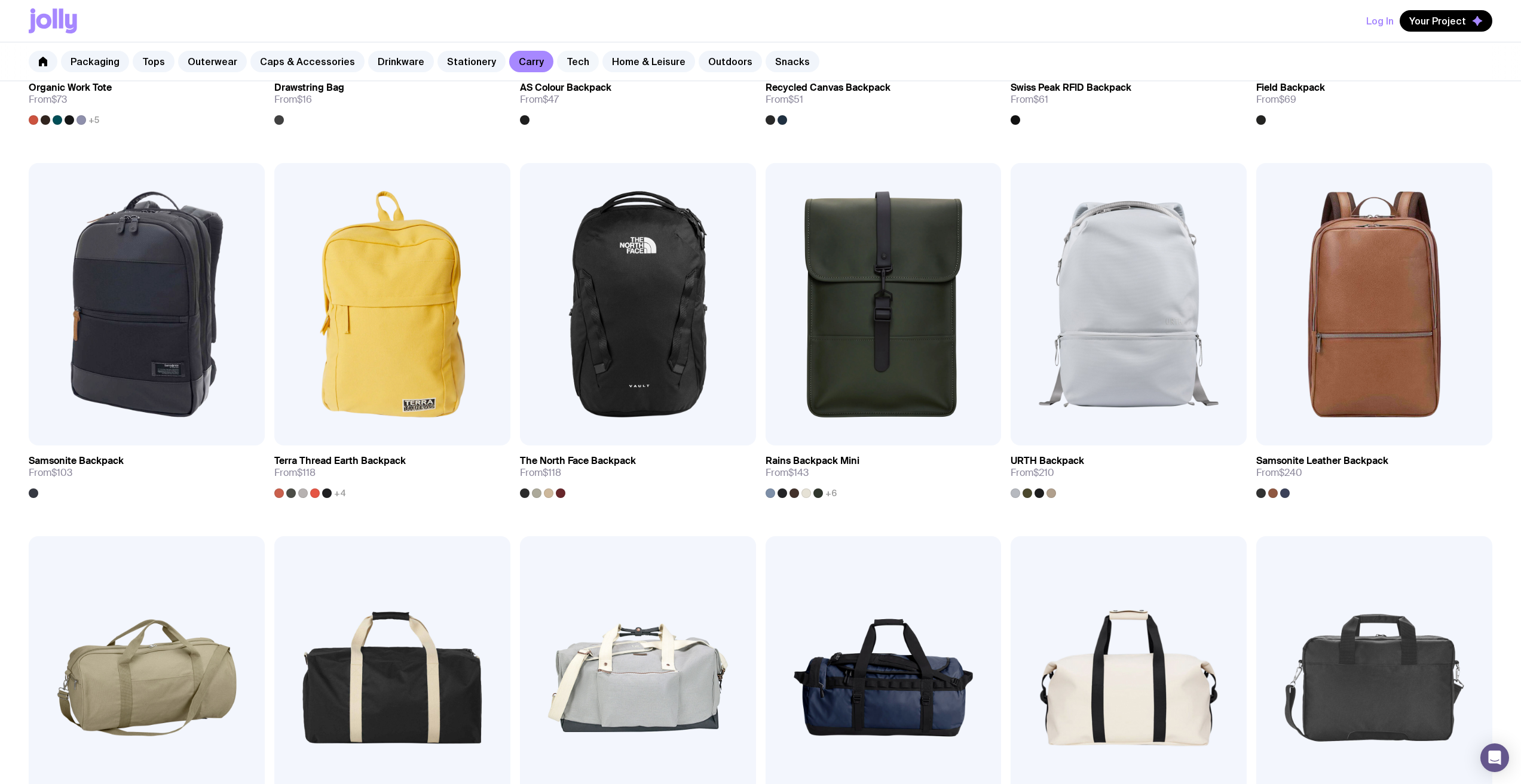
click at [561, 63] on link "Tech" at bounding box center [578, 62] width 42 height 21
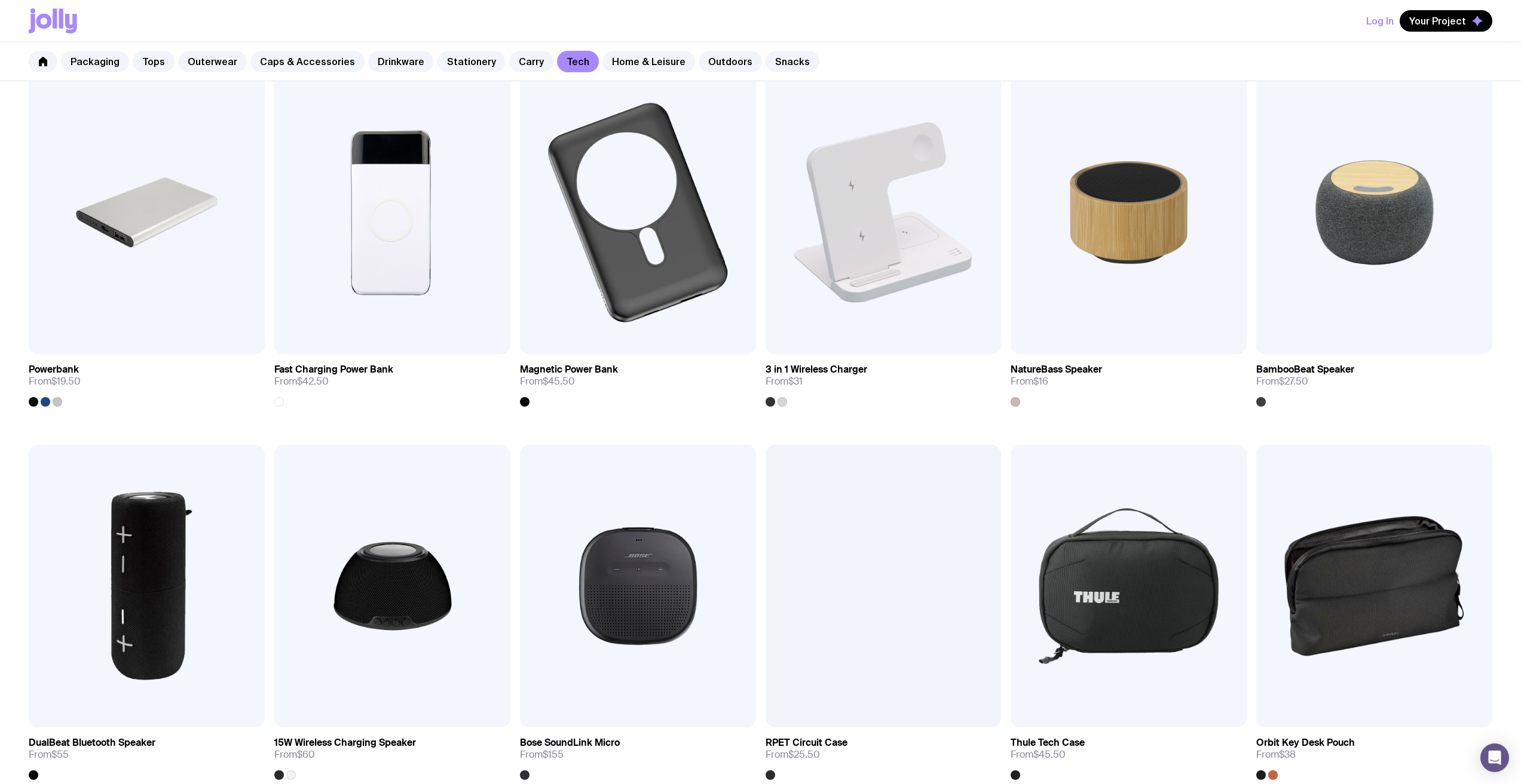
scroll to position [1015, 0]
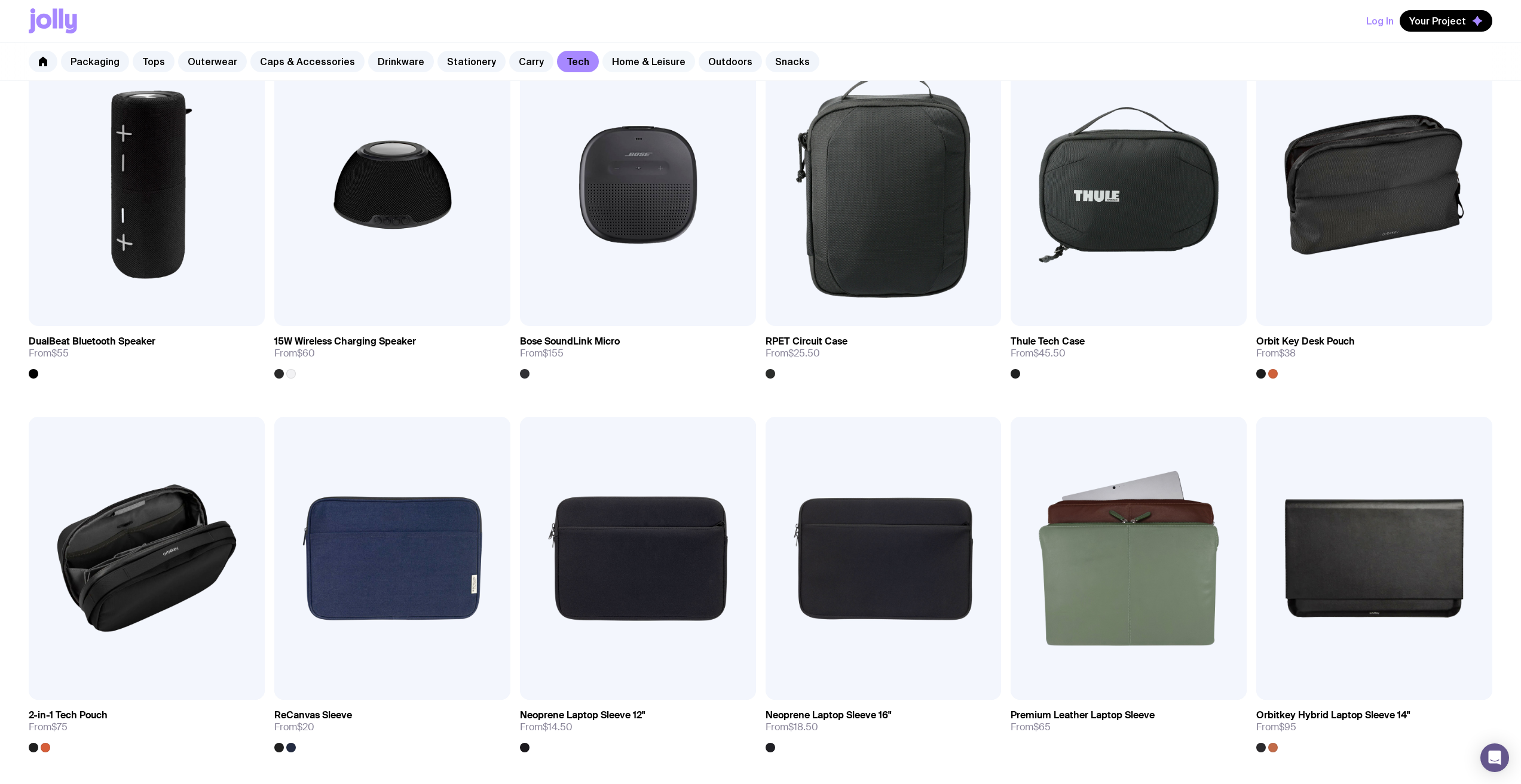
click at [616, 53] on link "Home & Leisure" at bounding box center [649, 62] width 93 height 21
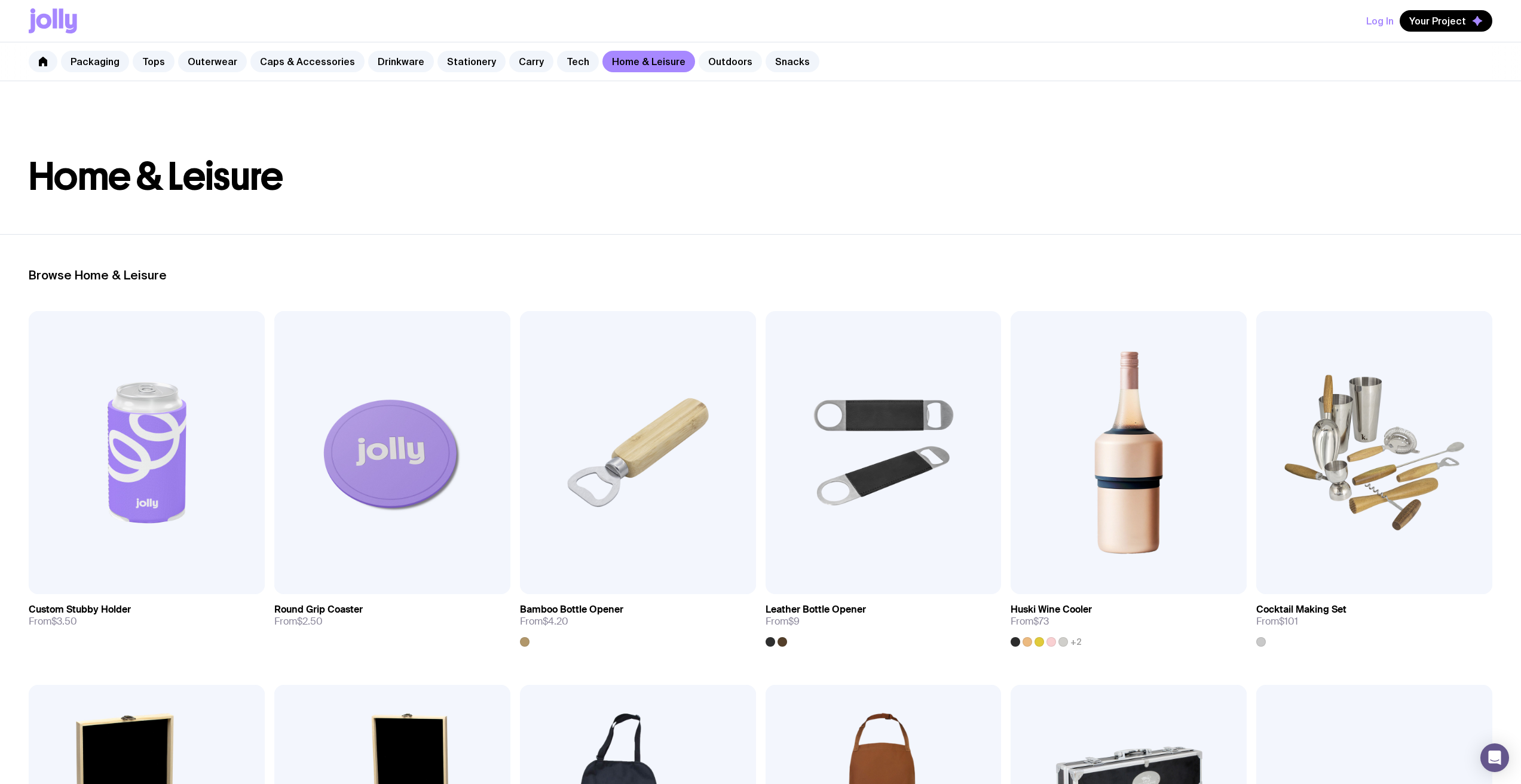
click at [699, 64] on link "Outdoors" at bounding box center [730, 62] width 63 height 21
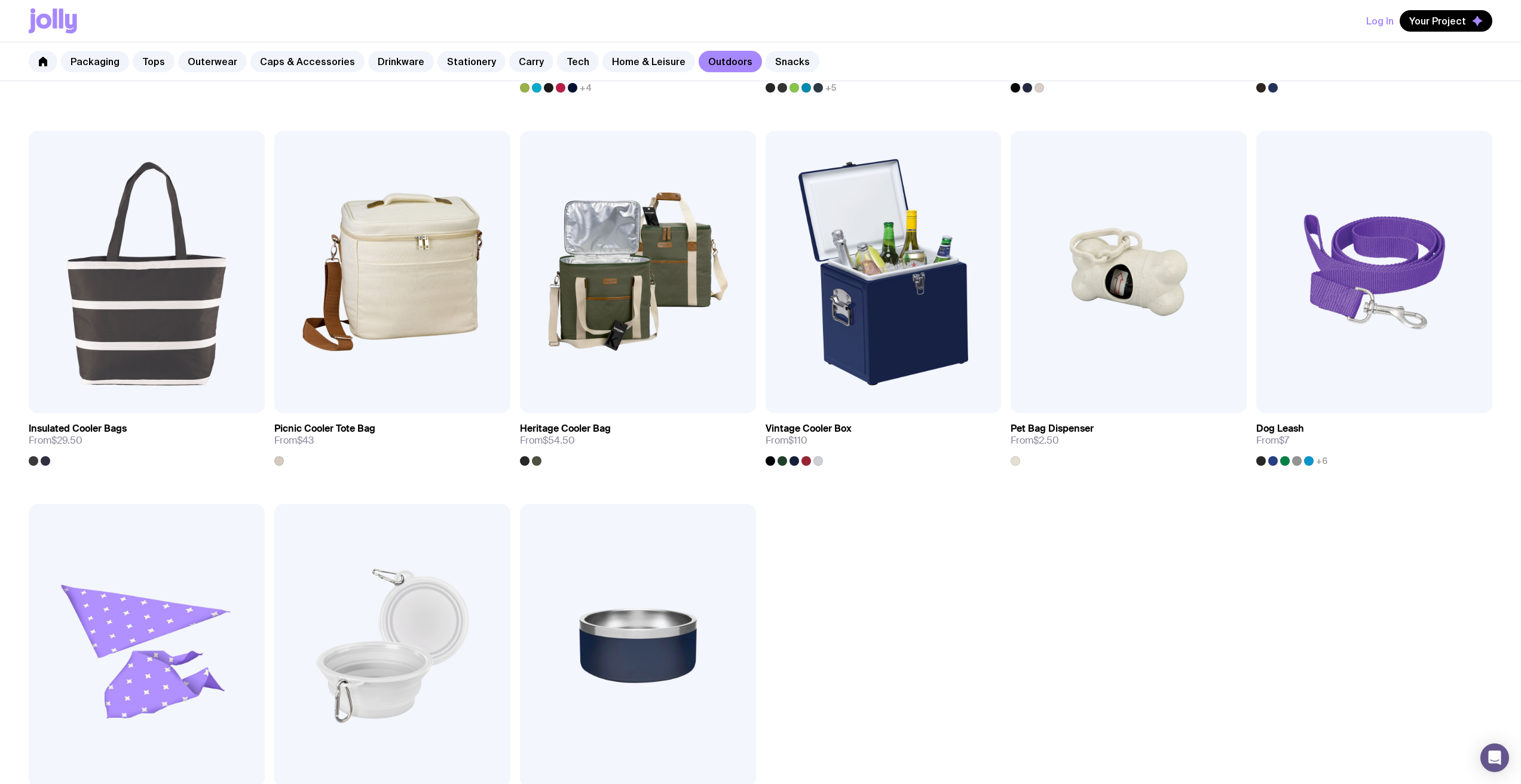
scroll to position [1015, 0]
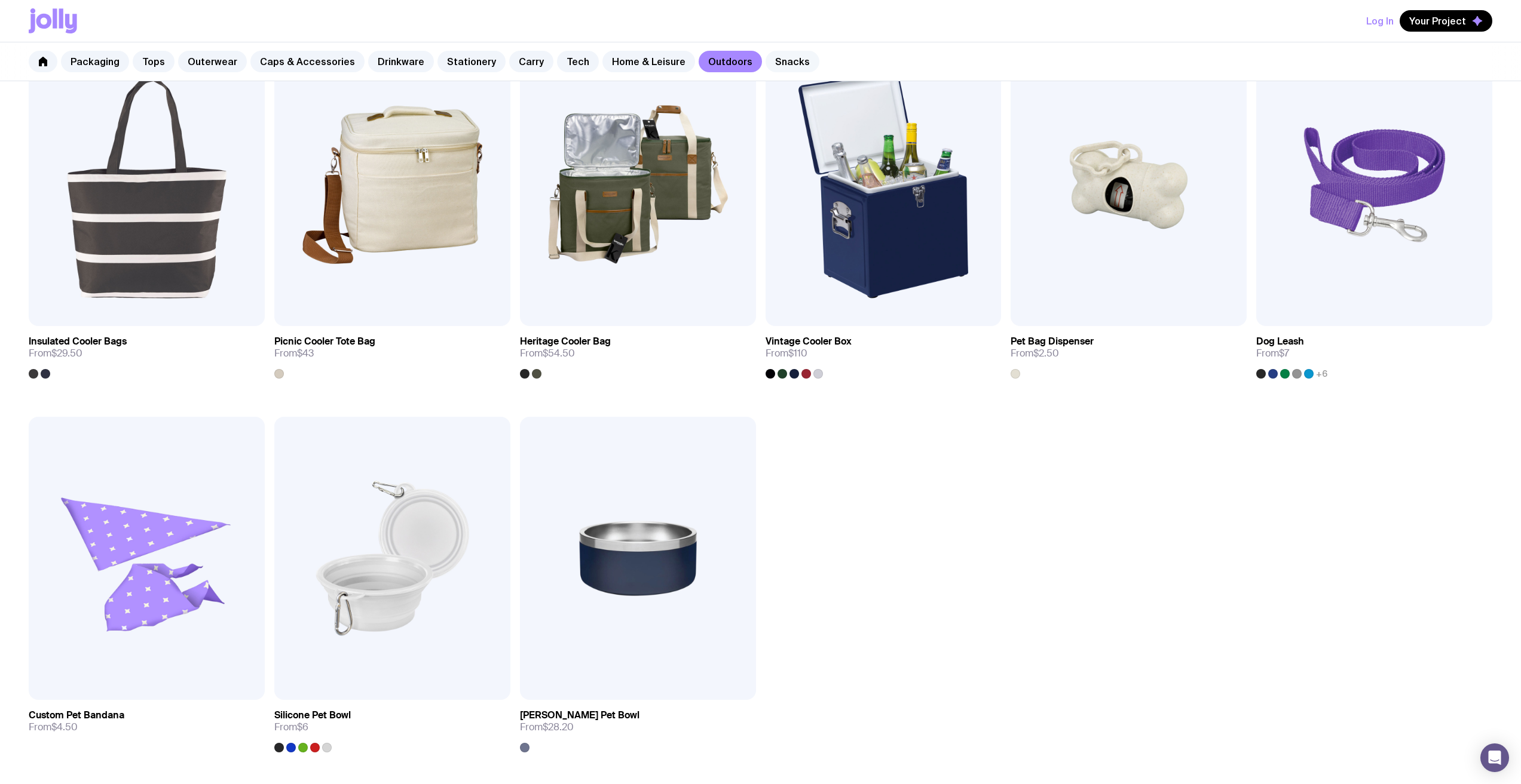
click at [765, 58] on link "Snacks" at bounding box center [792, 62] width 53 height 21
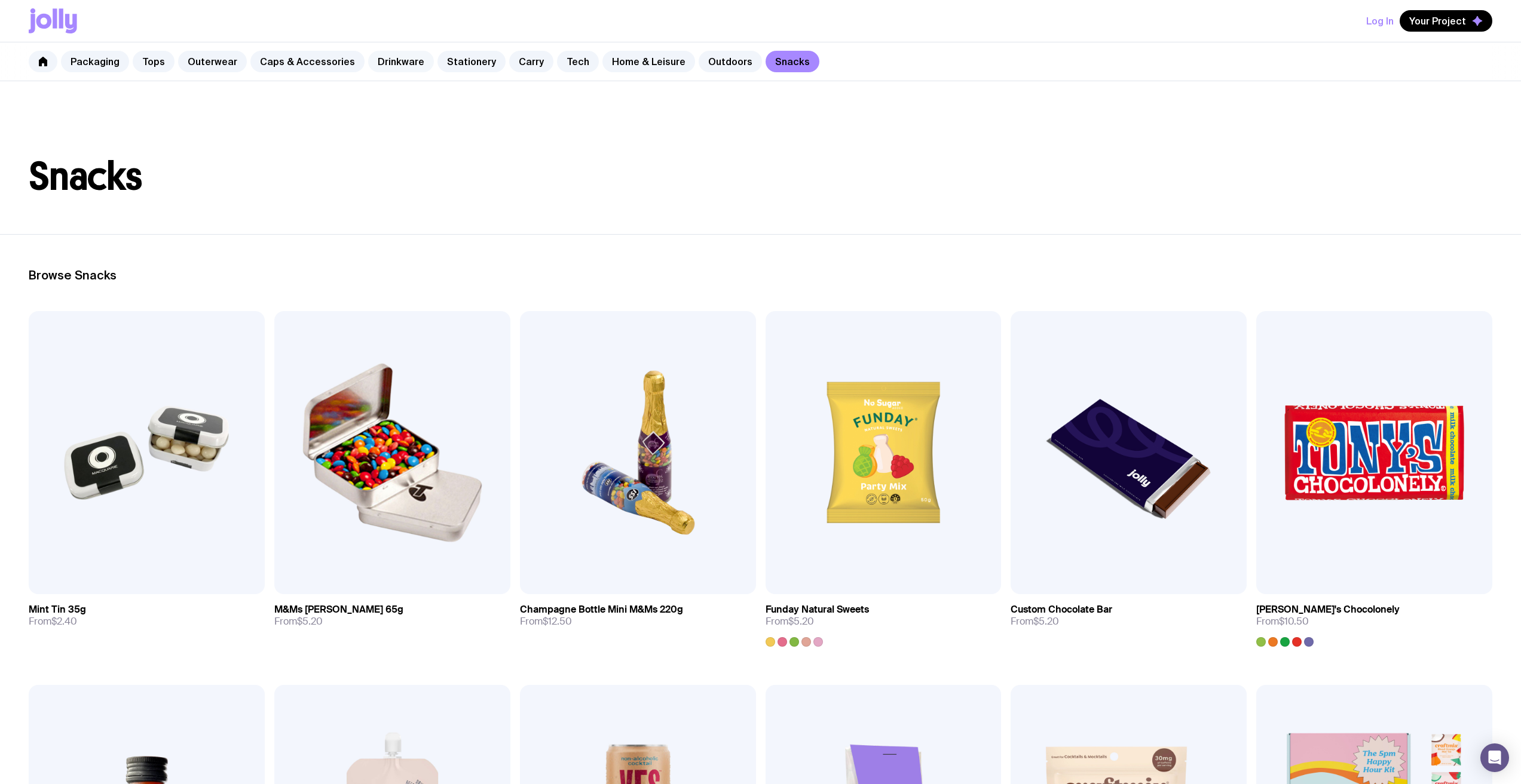
click at [390, 55] on link "Drinkware" at bounding box center [401, 62] width 66 height 21
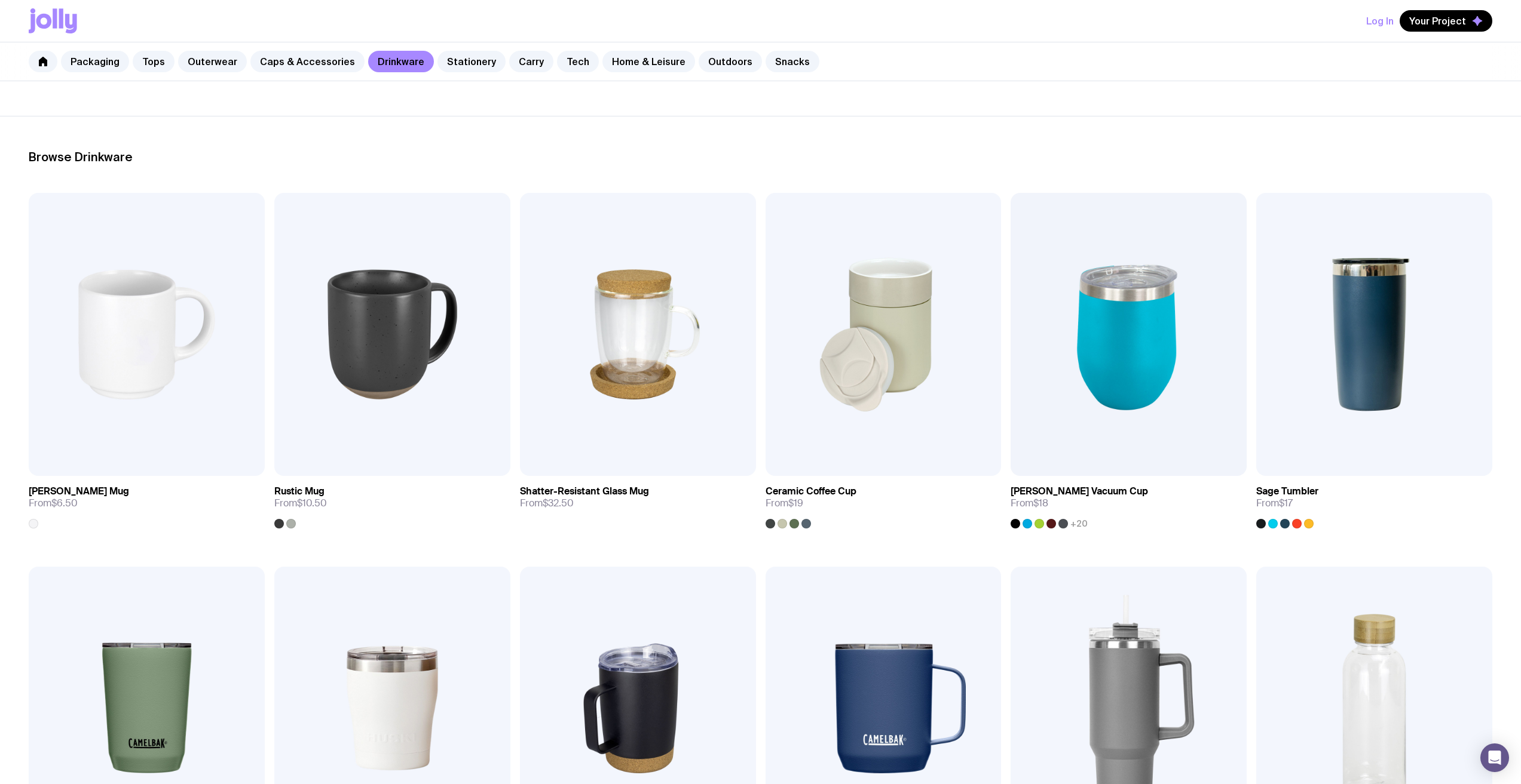
scroll to position [112, 0]
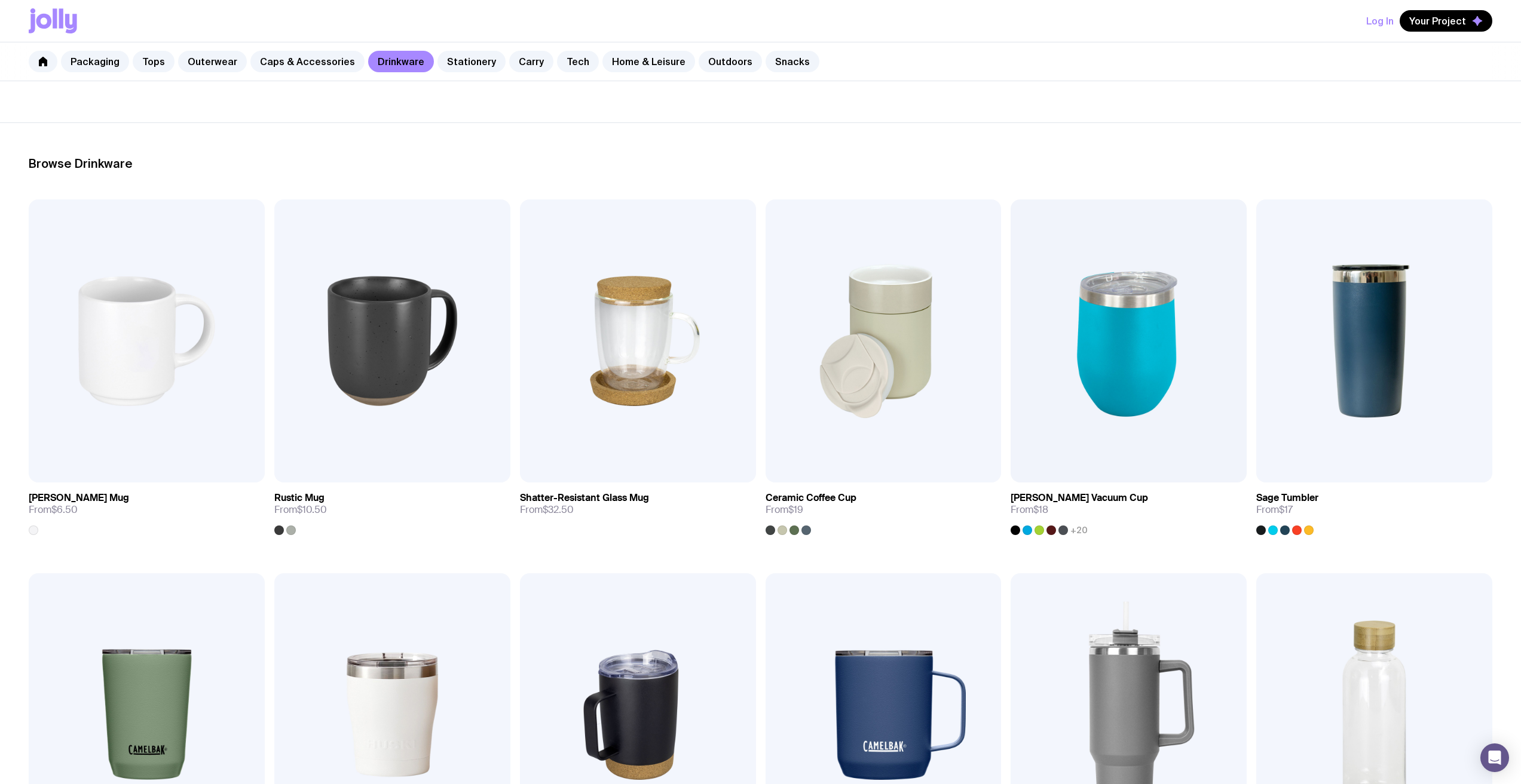
click at [328, 72] on div "Packaging Tops Outerwear Caps & Accessories Drinkware Stationery Carry Tech Hom…" at bounding box center [760, 62] width 1521 height 39
click at [318, 63] on link "Caps & Accessories" at bounding box center [307, 62] width 114 height 21
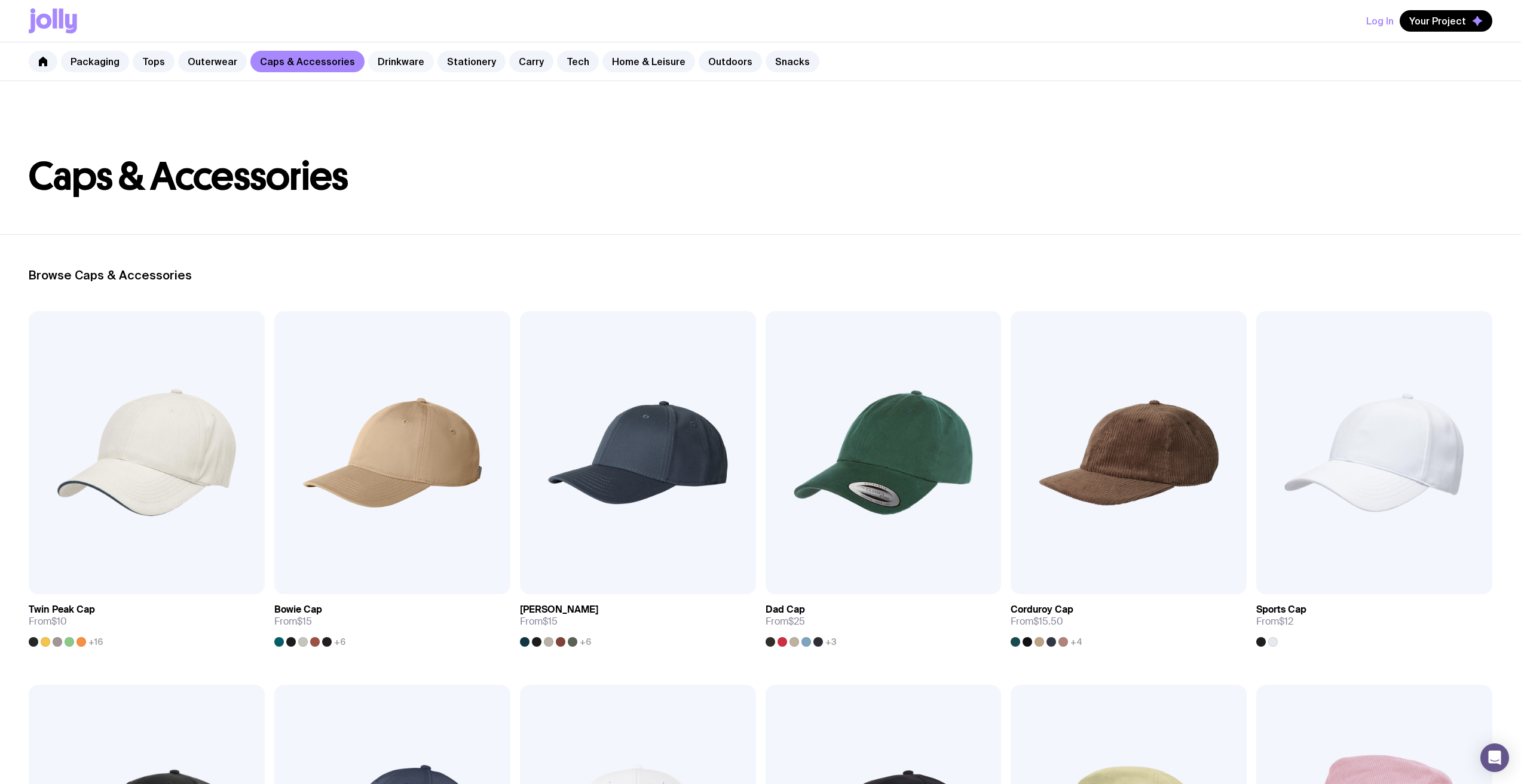
click at [380, 67] on link "Drinkware" at bounding box center [401, 62] width 66 height 21
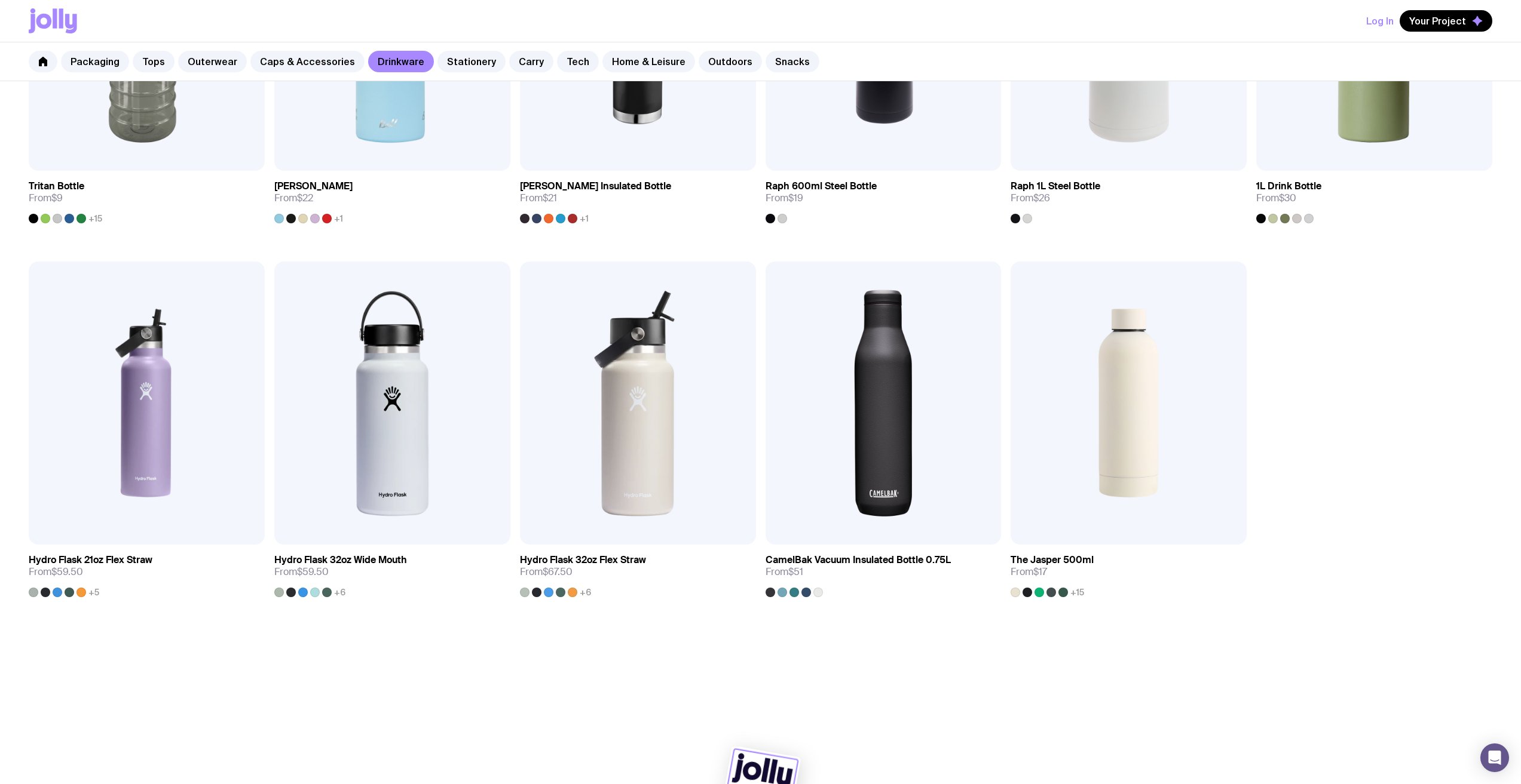
scroll to position [1187, 0]
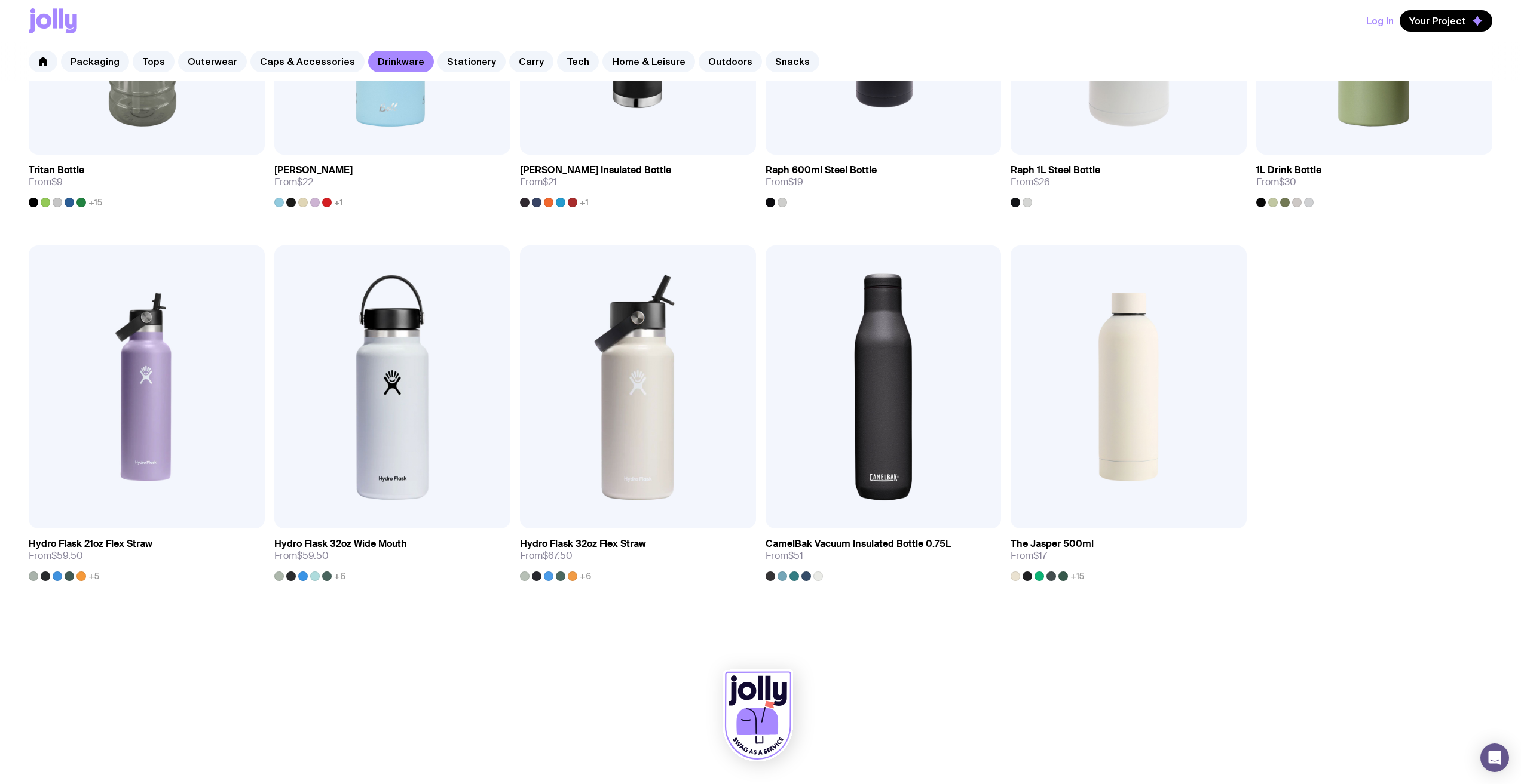
click at [449, 48] on div "Packaging Tops Outerwear Caps & Accessories Drinkware Stationery Carry Tech Hom…" at bounding box center [760, 62] width 1521 height 39
click at [449, 58] on link "Stationery" at bounding box center [472, 62] width 68 height 21
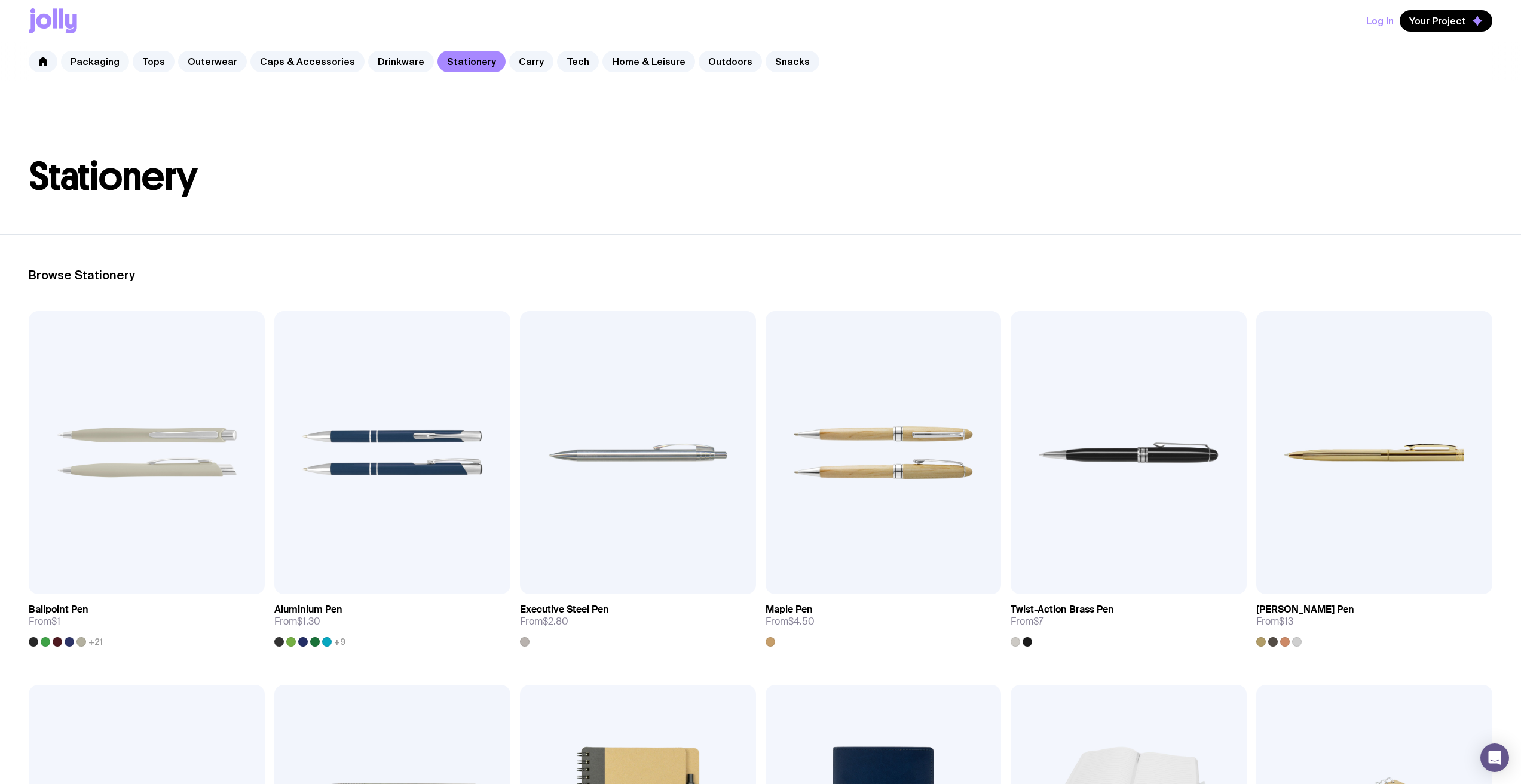
click at [99, 65] on link "Packaging" at bounding box center [95, 62] width 68 height 21
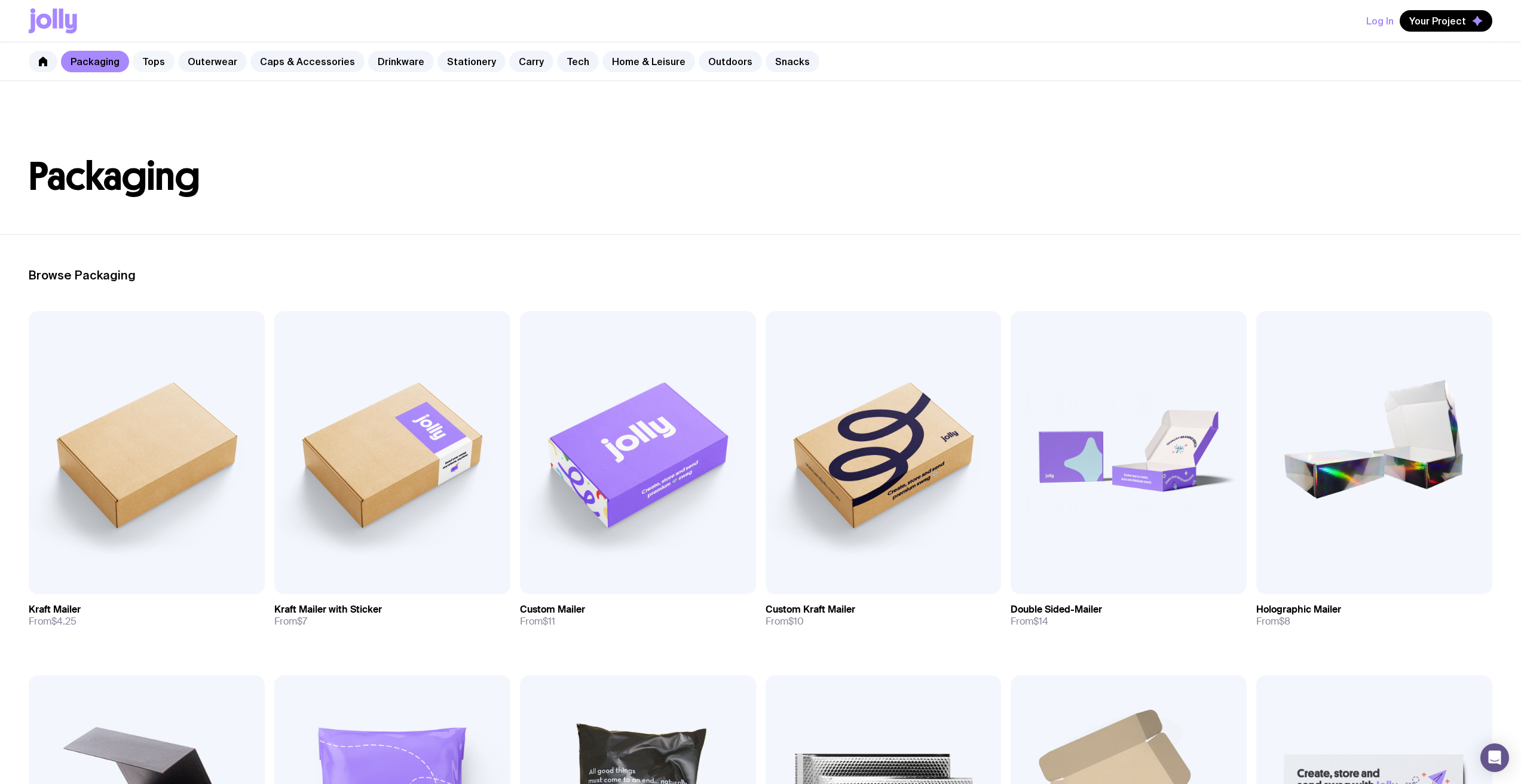
click at [156, 55] on link "Tops" at bounding box center [153, 62] width 42 height 21
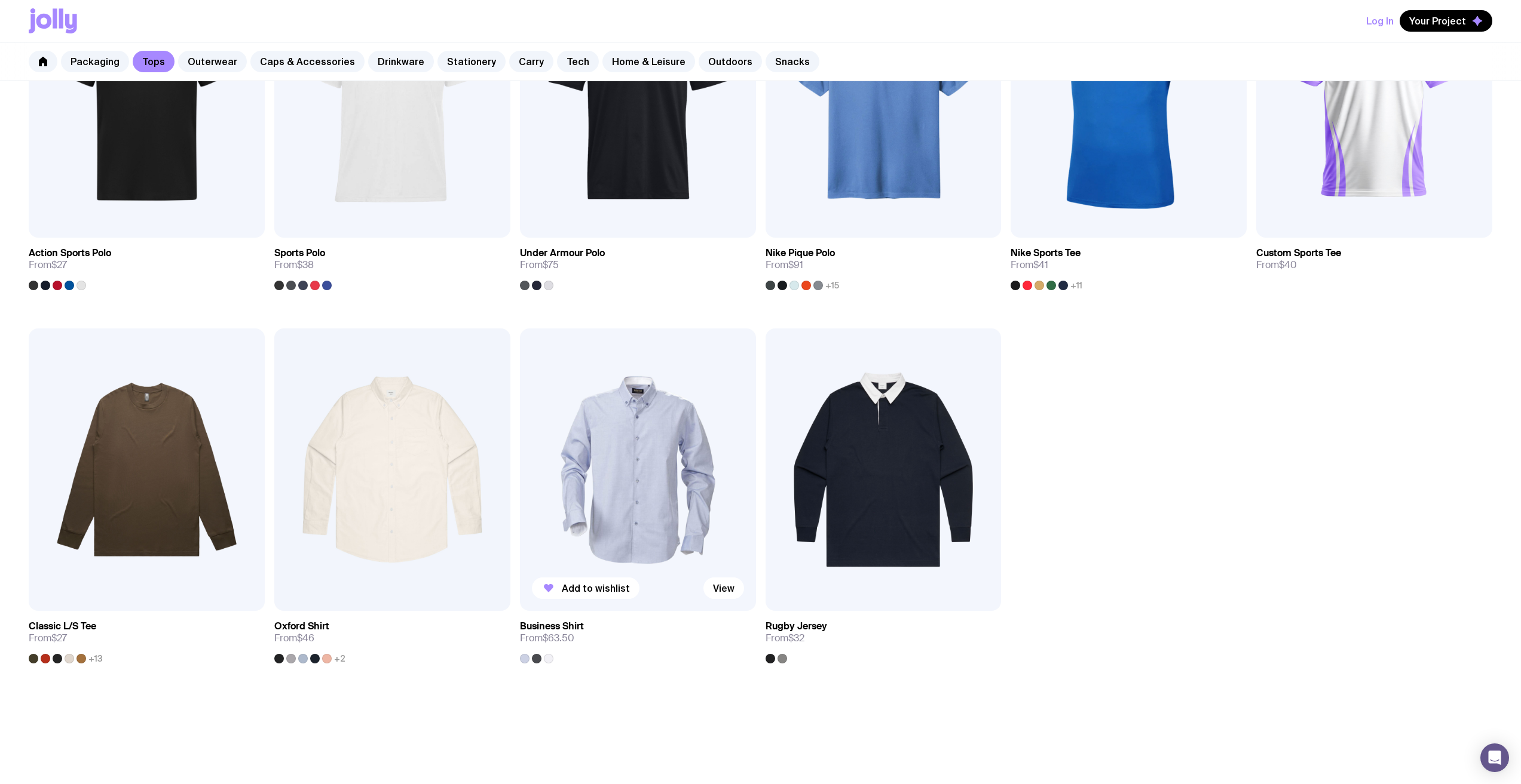
scroll to position [754, 0]
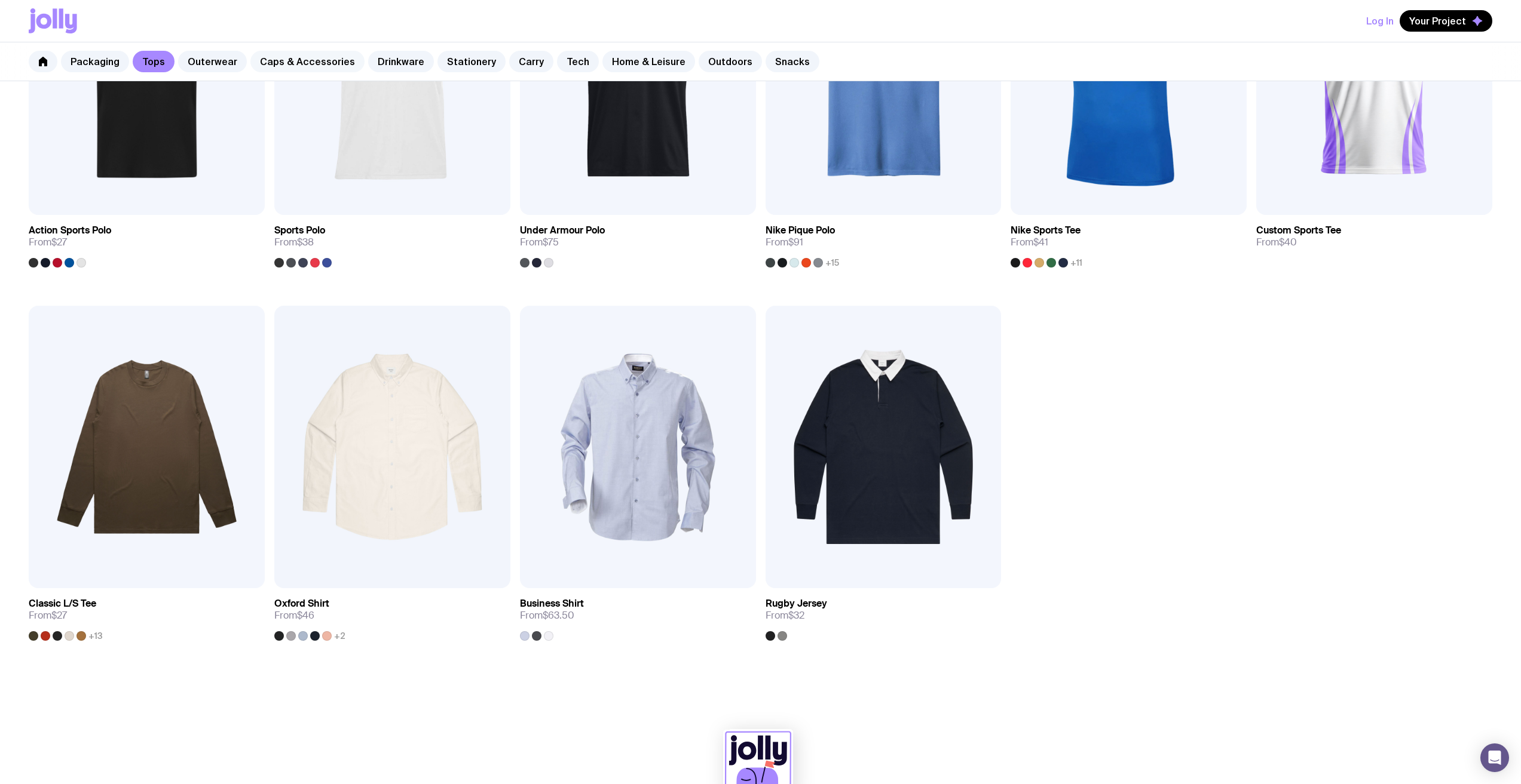
click at [270, 56] on link "Caps & Accessories" at bounding box center [307, 62] width 114 height 21
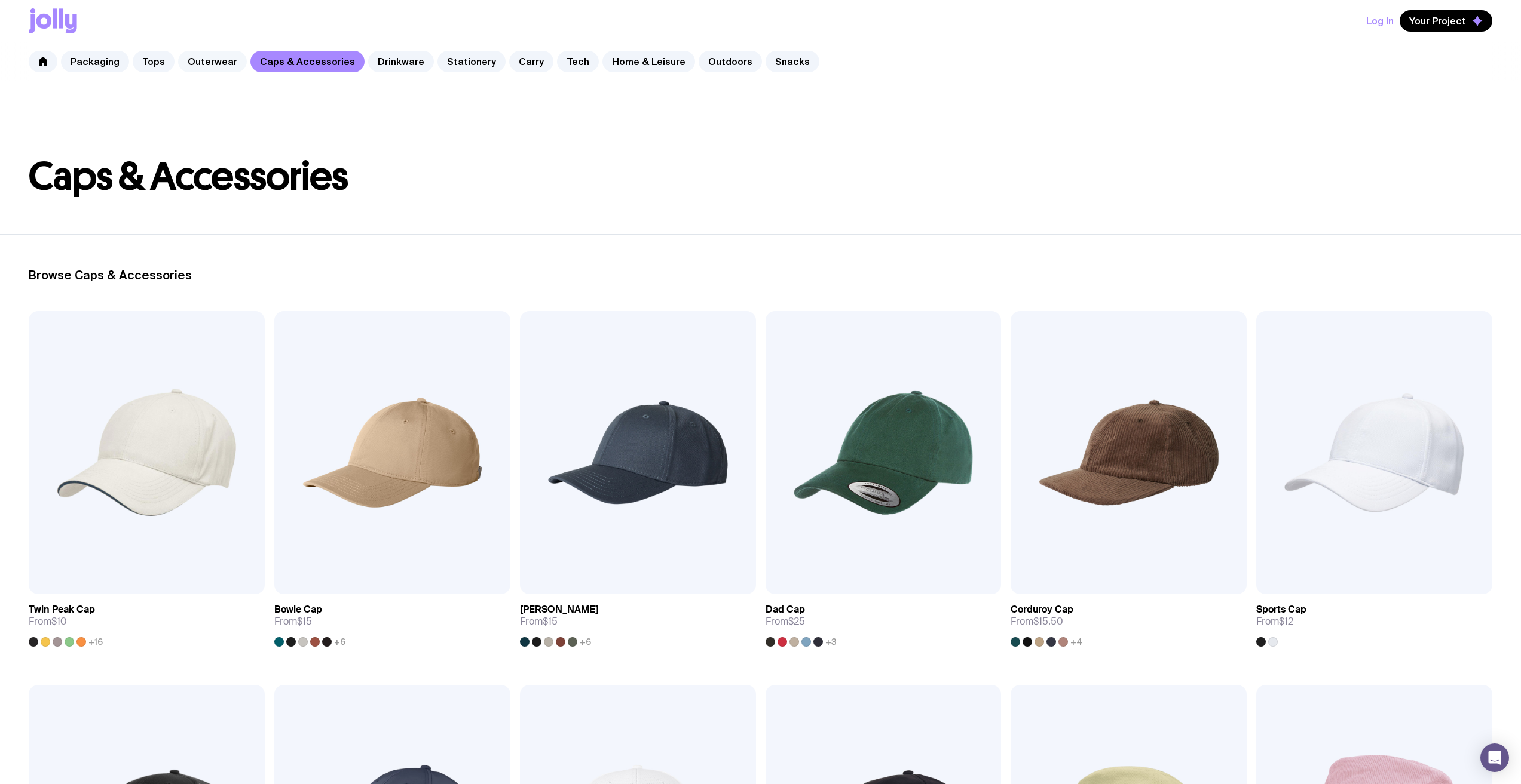
click at [208, 56] on link "Outerwear" at bounding box center [212, 62] width 69 height 21
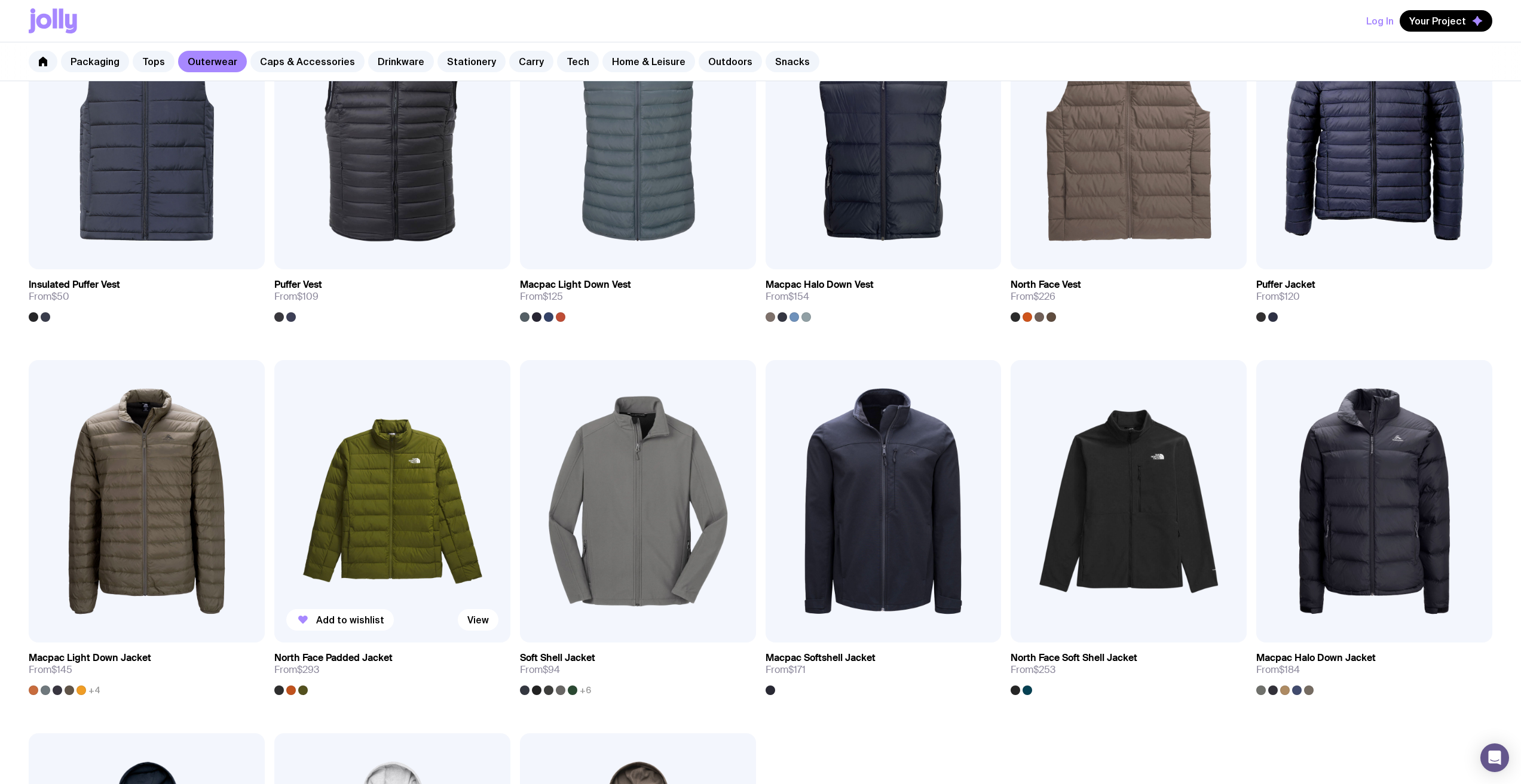
scroll to position [717, 0]
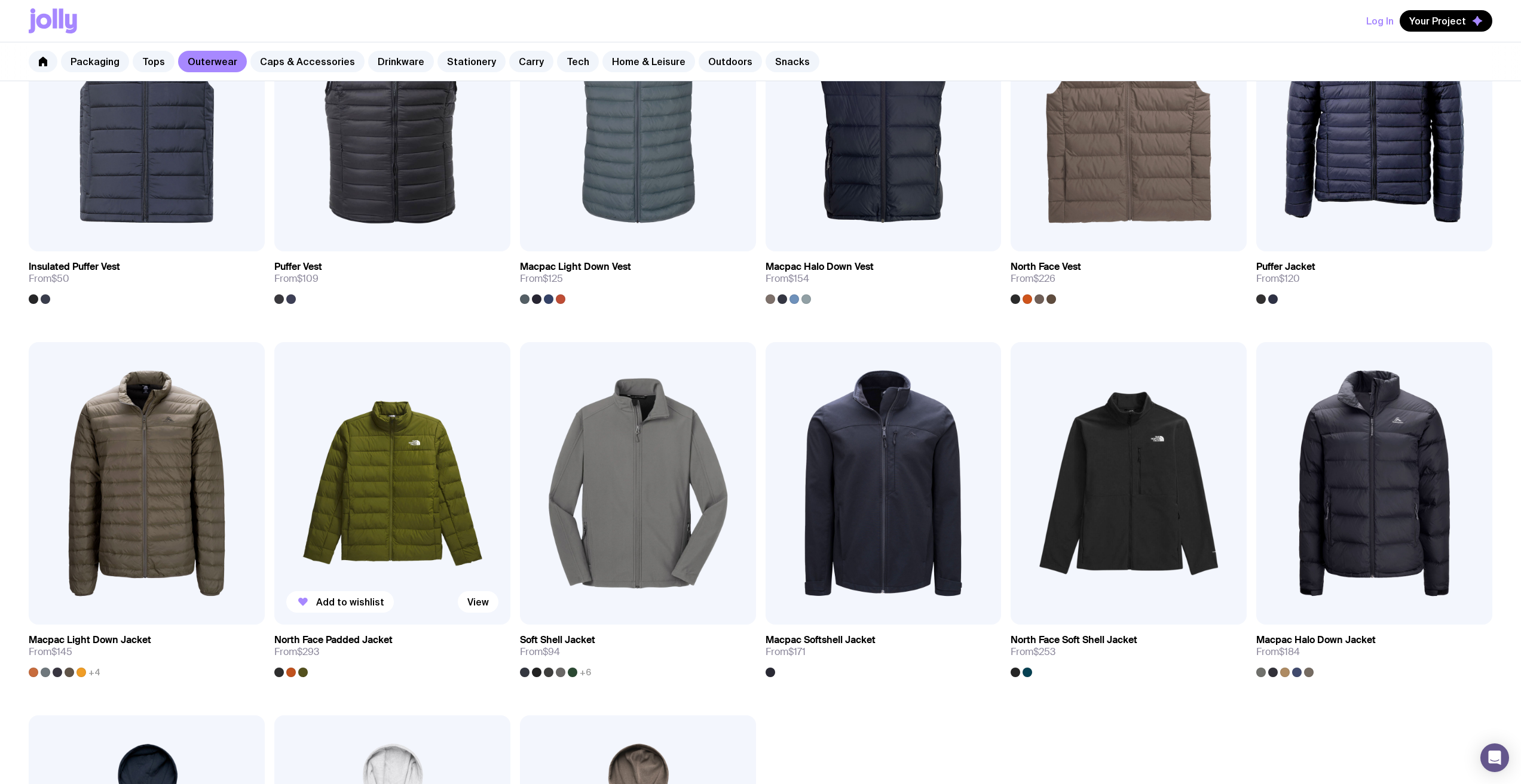
click at [363, 431] on img at bounding box center [392, 484] width 236 height 283
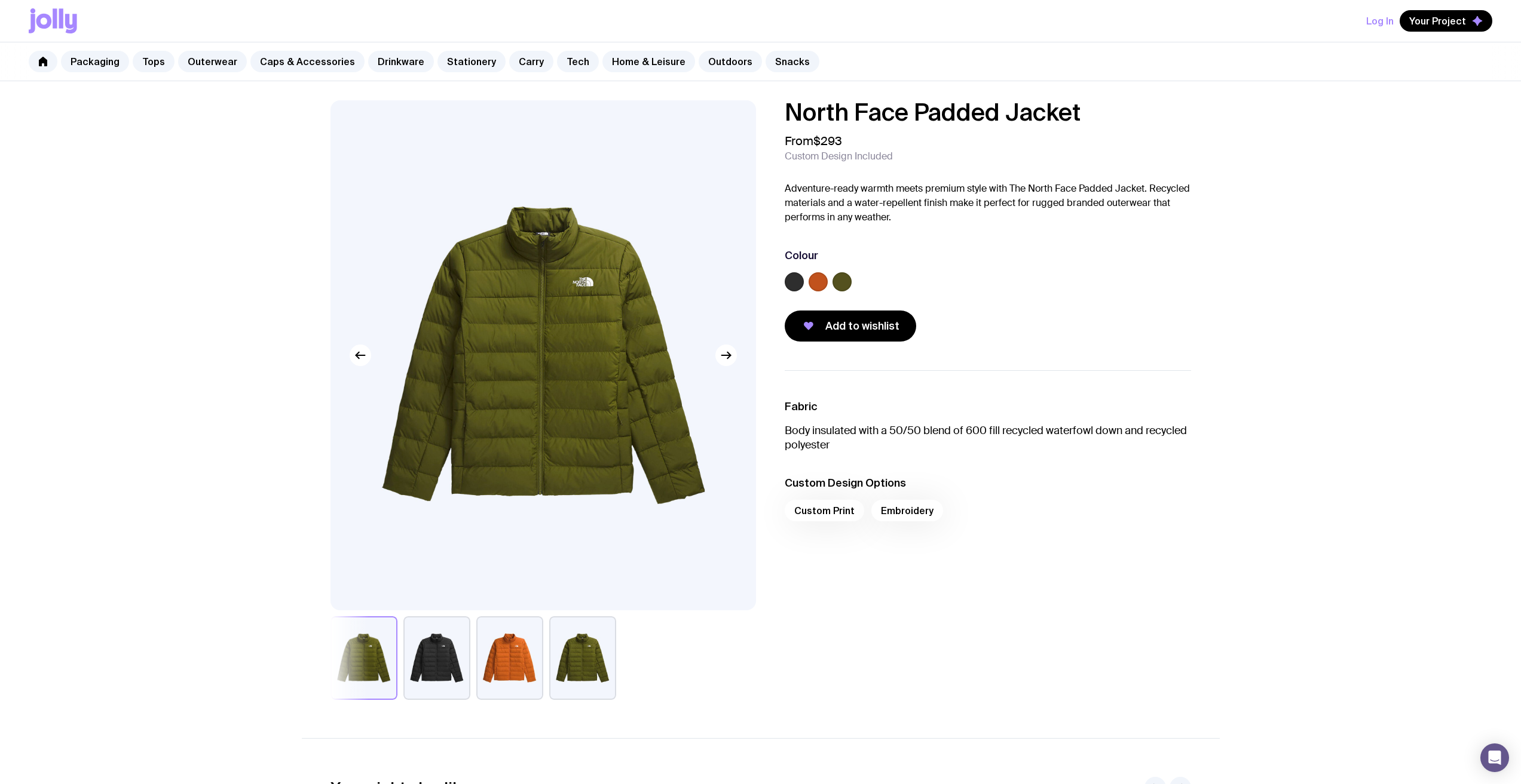
click at [415, 663] on button "button" at bounding box center [436, 658] width 67 height 84
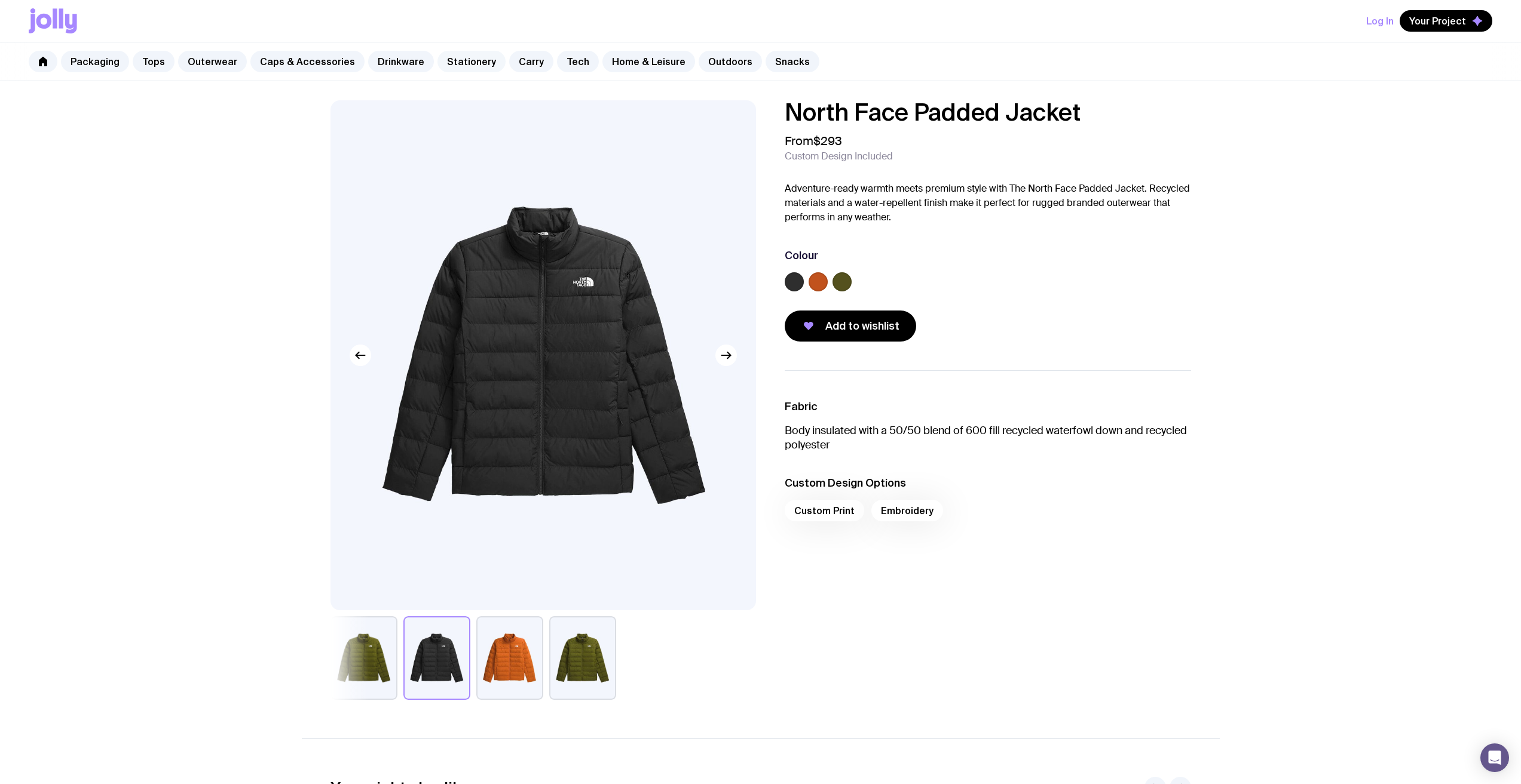
click at [458, 60] on link "Stationery" at bounding box center [472, 62] width 68 height 21
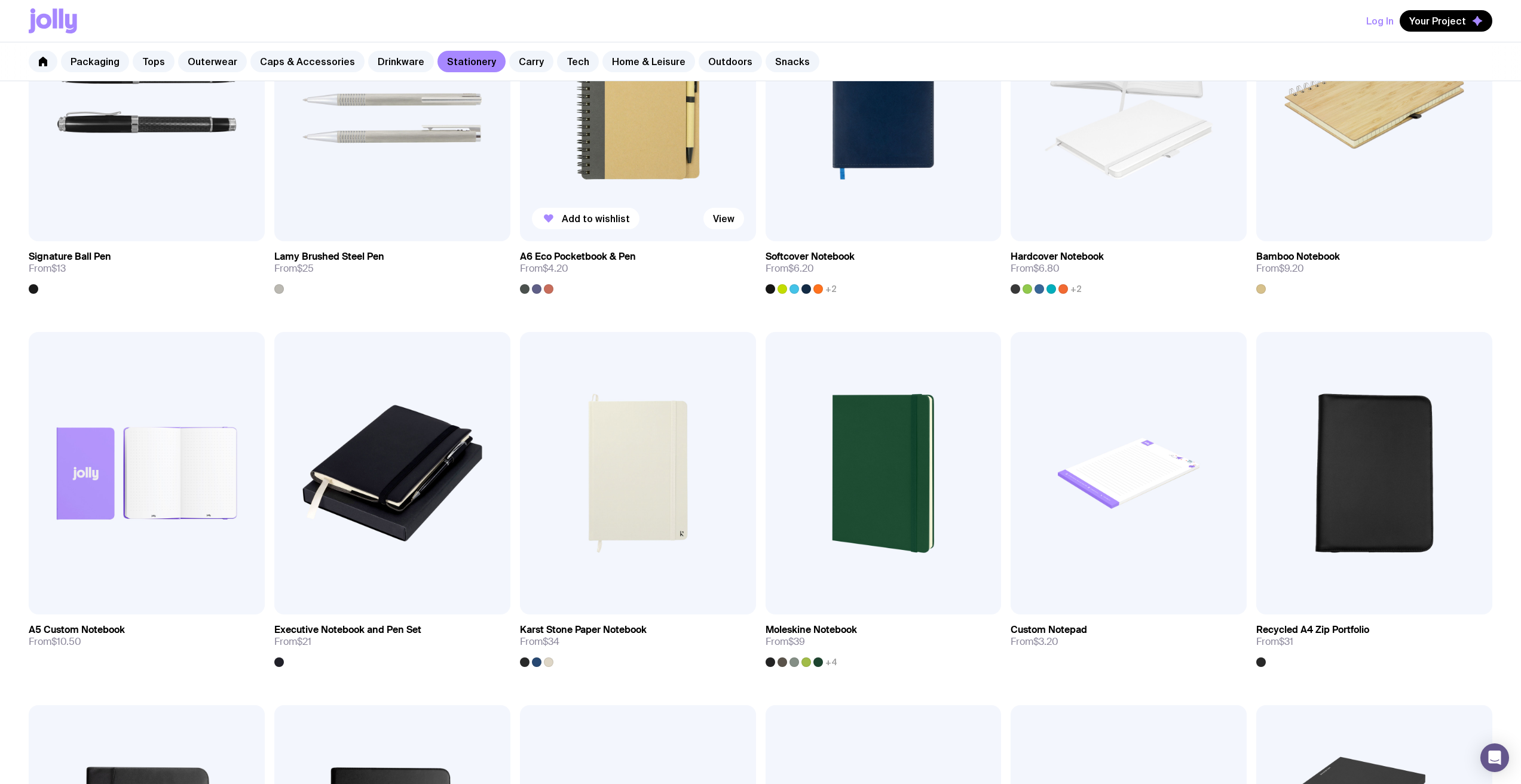
scroll to position [777, 0]
